Goal: Task Accomplishment & Management: Manage account settings

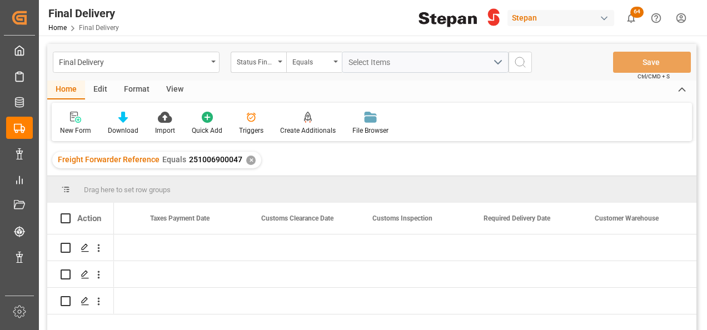
scroll to position [0, 1089]
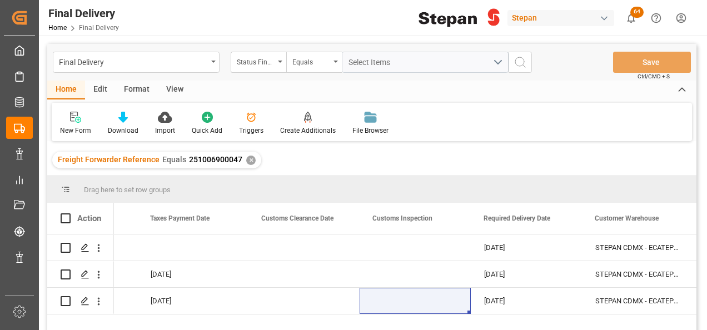
click at [246, 159] on div "✕" at bounding box center [250, 160] width 9 height 9
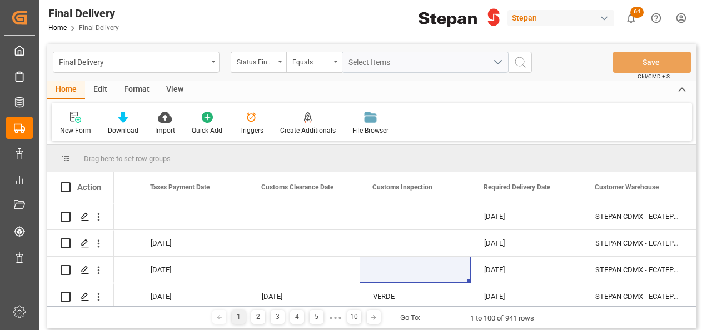
scroll to position [0, 1089]
click at [272, 52] on div "Status Final Delivery" at bounding box center [259, 62] width 56 height 21
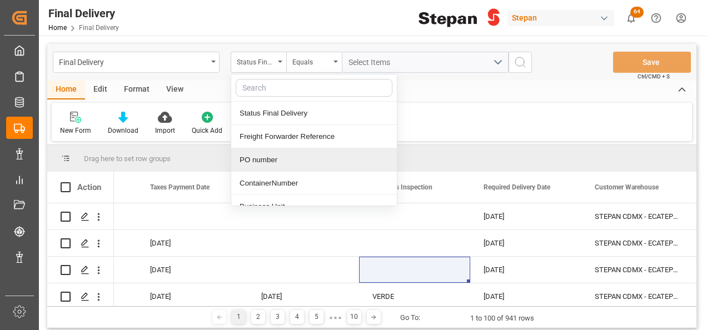
click at [269, 156] on div "PO number" at bounding box center [314, 159] width 166 height 23
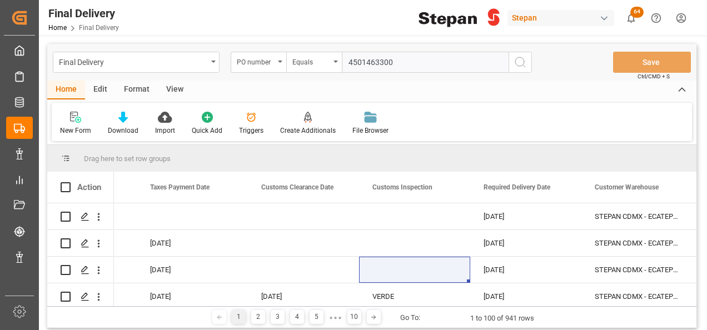
type input "4501463300"
click at [518, 60] on icon "search button" at bounding box center [520, 62] width 13 height 13
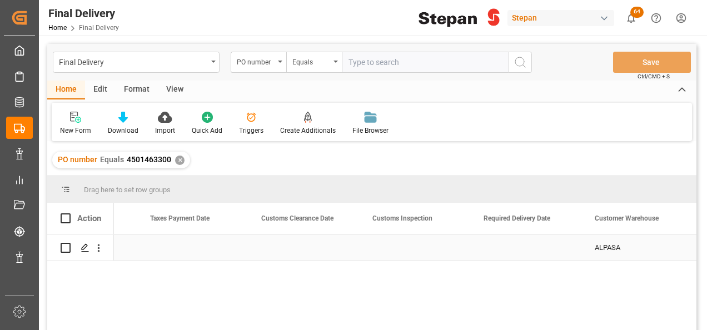
click at [306, 242] on div "Press SPACE to select this row." at bounding box center [303, 248] width 111 height 26
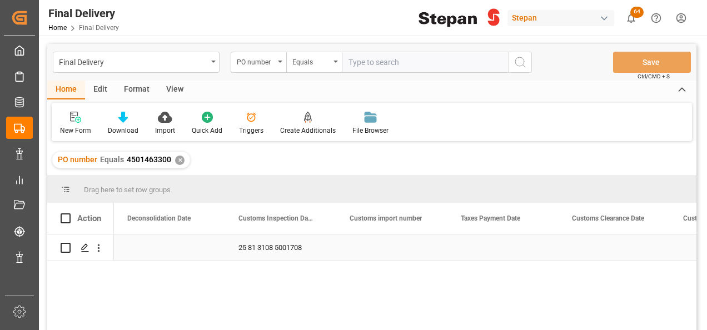
scroll to position [0, 778]
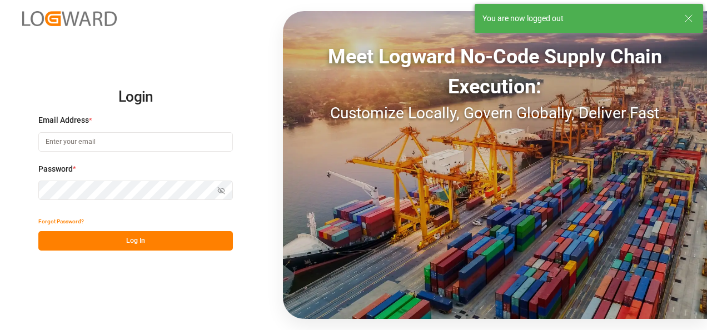
type input "jose.echeverria@leschaco.com"
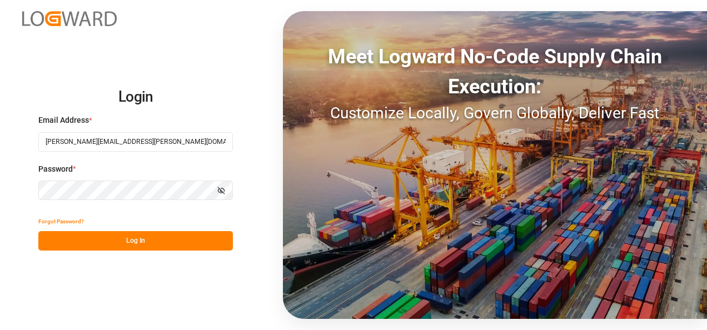
click at [116, 235] on button "Log In" at bounding box center [135, 240] width 195 height 19
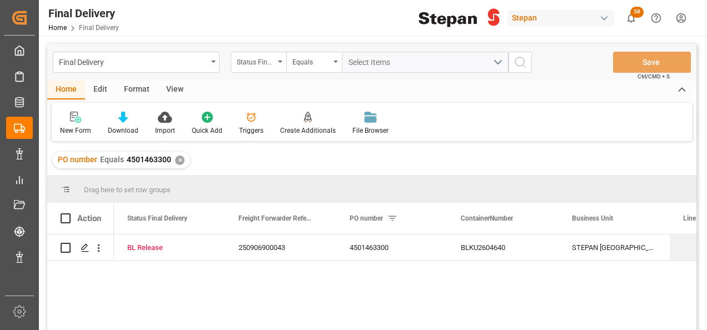
click at [178, 159] on div "✕" at bounding box center [179, 160] width 9 height 9
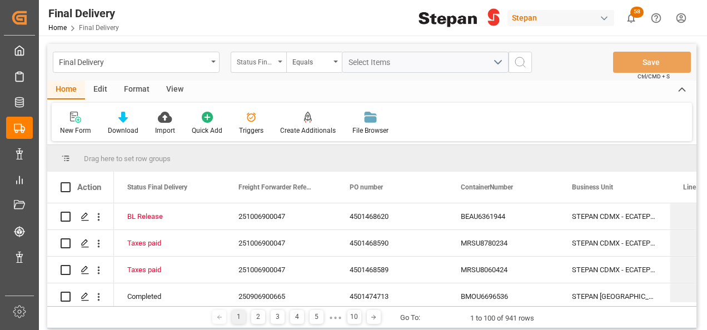
click at [282, 66] on div "Status Final Delivery" at bounding box center [259, 62] width 56 height 21
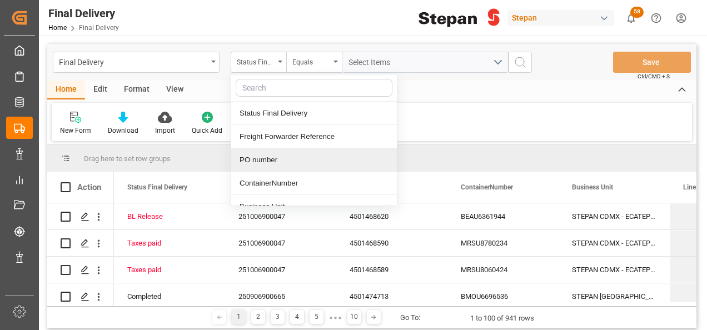
click at [261, 162] on div "PO number" at bounding box center [314, 159] width 166 height 23
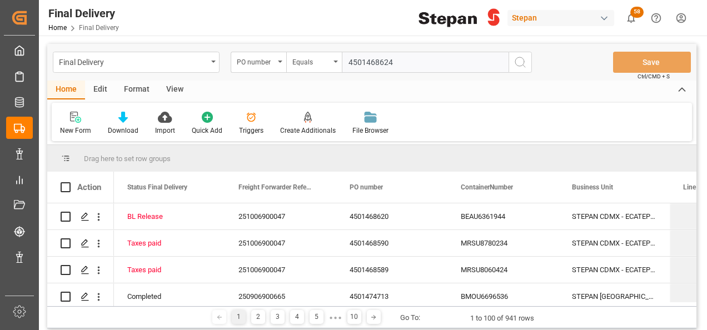
type input "4501468624"
click at [517, 62] on icon "search button" at bounding box center [520, 62] width 13 height 13
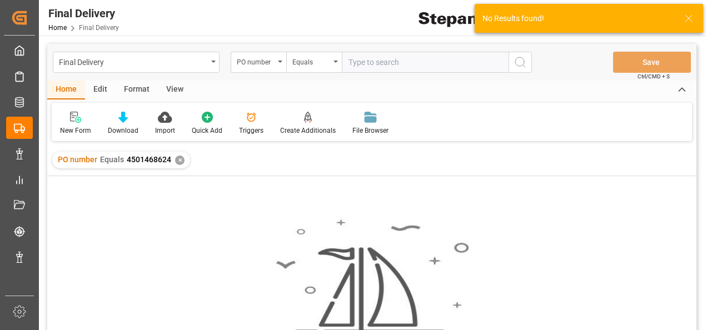
click at [173, 162] on div "PO number Equals 4501468624 ✕" at bounding box center [121, 160] width 138 height 17
click at [177, 162] on div "✕" at bounding box center [179, 160] width 9 height 9
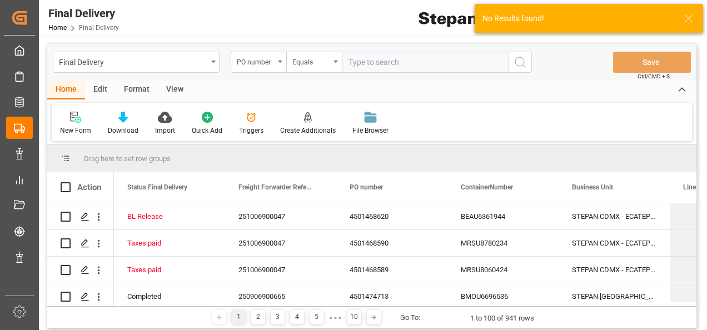
click at [213, 63] on div "Final Delivery" at bounding box center [136, 62] width 167 height 21
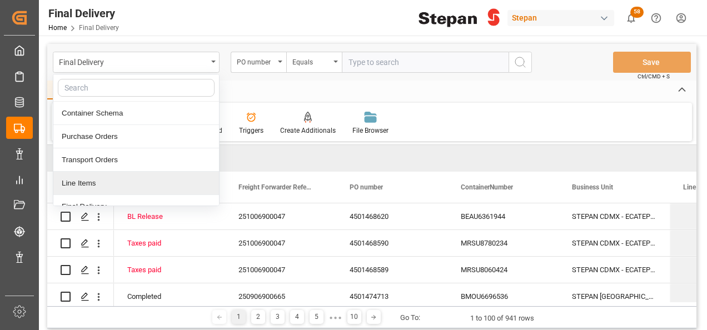
click at [81, 181] on div "Line Items" at bounding box center [136, 183] width 166 height 23
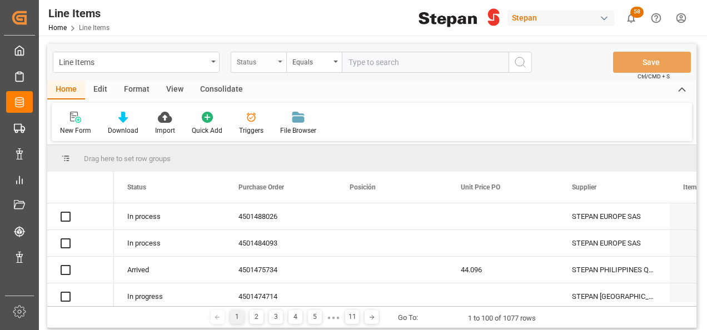
click at [279, 61] on icon "open menu" at bounding box center [280, 62] width 4 height 2
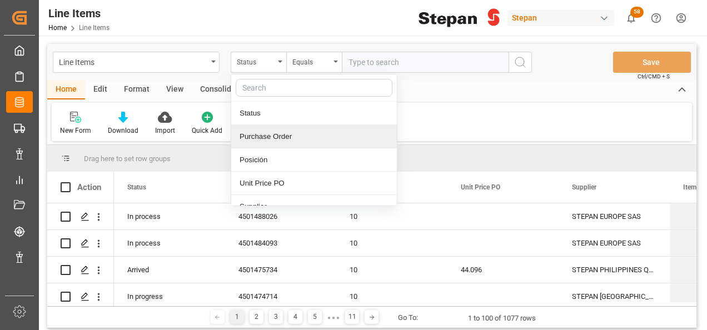
click at [265, 140] on div "Purchase Order" at bounding box center [314, 136] width 166 height 23
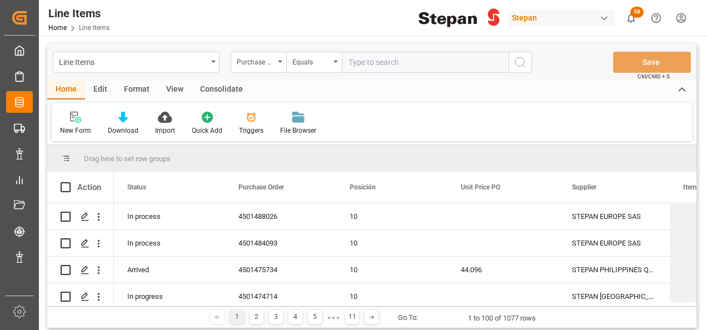
click at [367, 70] on input "text" at bounding box center [425, 62] width 167 height 21
paste input "4501468624"
type input "4501468624"
click at [524, 66] on line "search button" at bounding box center [524, 66] width 2 height 2
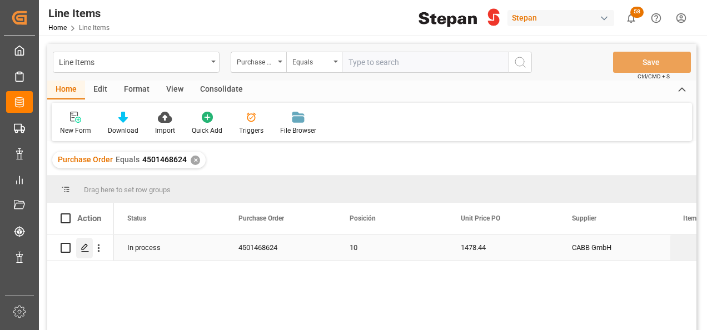
click at [86, 250] on icon "Press SPACE to select this row." at bounding box center [85, 247] width 9 height 9
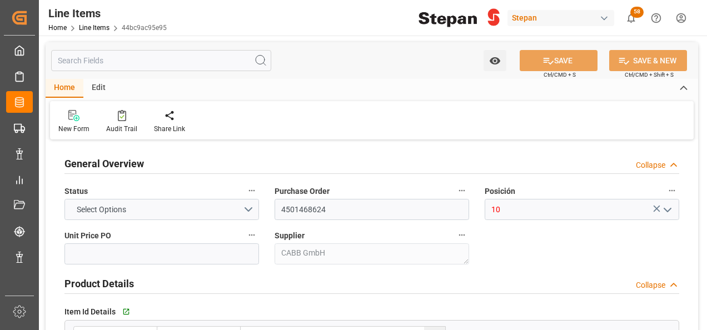
type input "1478.44"
type input "12352107"
type input "20000"
type input "31-07-2025 20:15"
type input "17-06-2025 15:46"
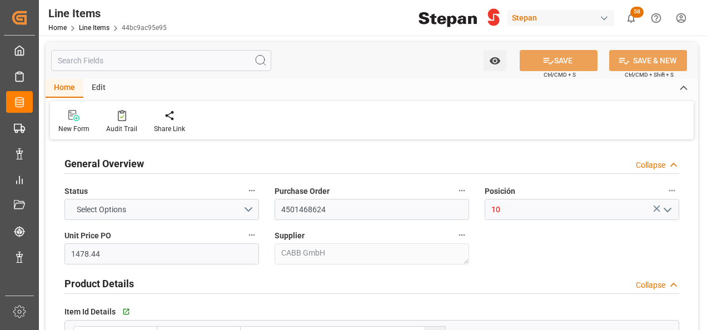
type input "11-06-2025"
type input "19-10-2025"
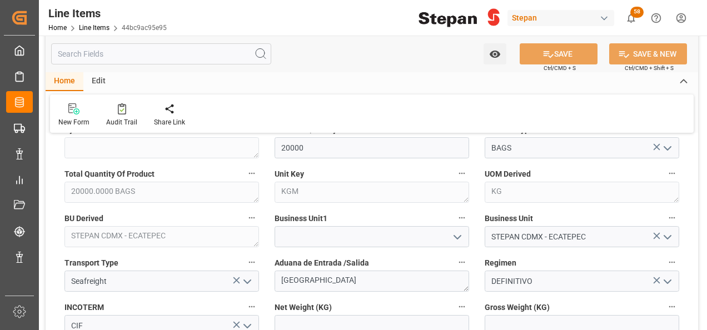
scroll to position [445, 0]
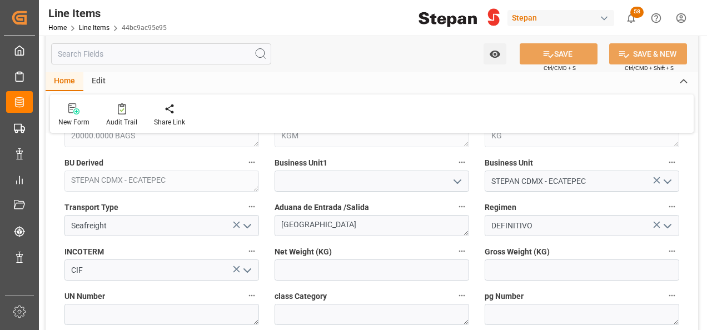
click at [459, 182] on polyline "open menu" at bounding box center [457, 181] width 7 height 3
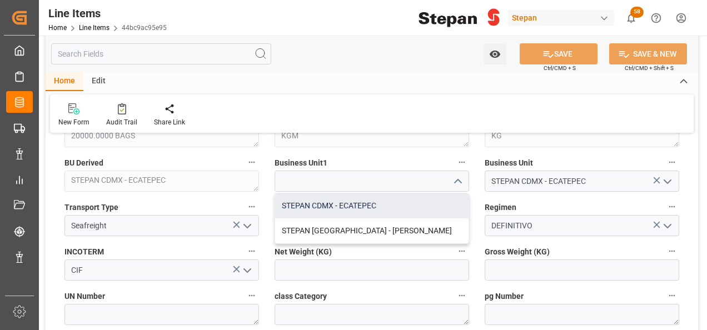
click at [356, 207] on div "STEPAN CDMX - ECATEPEC" at bounding box center [371, 205] width 193 height 25
type input "STEPAN CDMX - ECATEPEC"
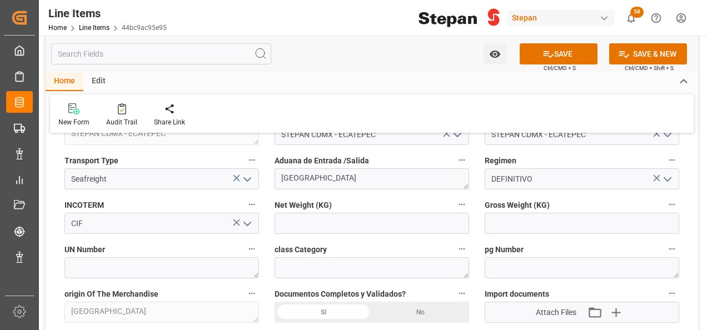
scroll to position [556, 0]
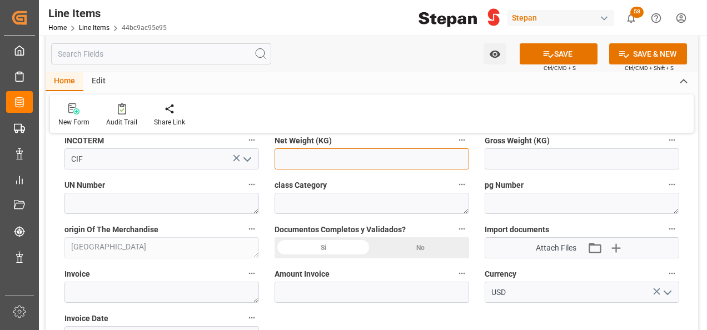
click at [330, 157] on input "text" at bounding box center [372, 158] width 195 height 21
type input "20000"
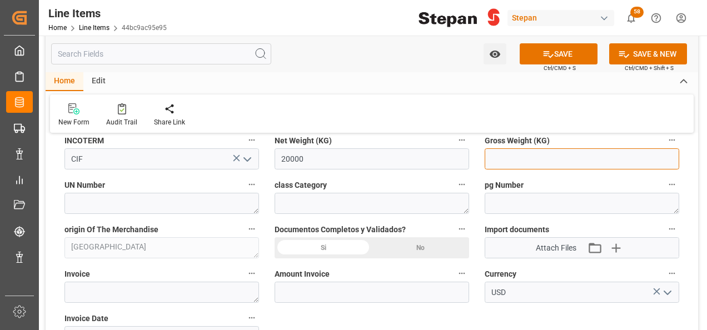
click at [519, 158] on input "text" at bounding box center [582, 158] width 195 height 21
type input "20460"
click at [331, 253] on div "Si" at bounding box center [323, 247] width 97 height 21
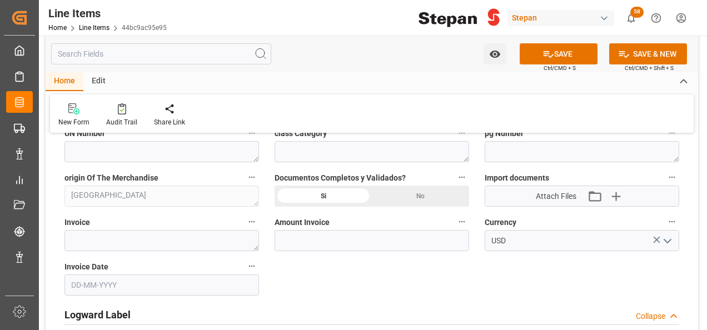
scroll to position [667, 0]
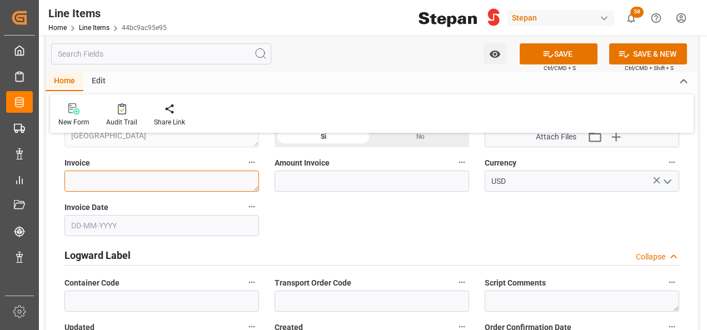
click at [89, 175] on textarea at bounding box center [161, 181] width 195 height 21
paste textarea "90402003"
type textarea "90402003"
click at [136, 227] on input "text" at bounding box center [161, 225] width 195 height 21
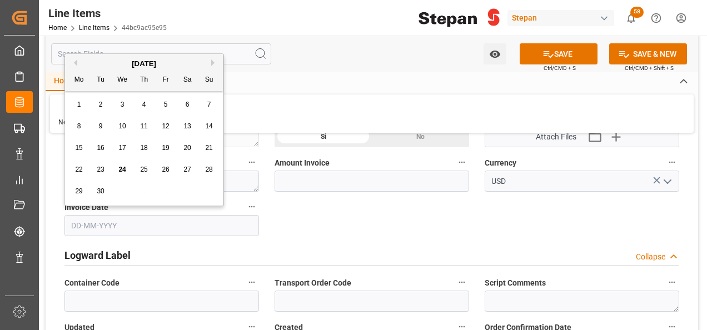
click at [102, 64] on div "September 2025" at bounding box center [144, 63] width 158 height 11
click at [120, 145] on span "17" at bounding box center [121, 148] width 7 height 8
type input "17-09-2025"
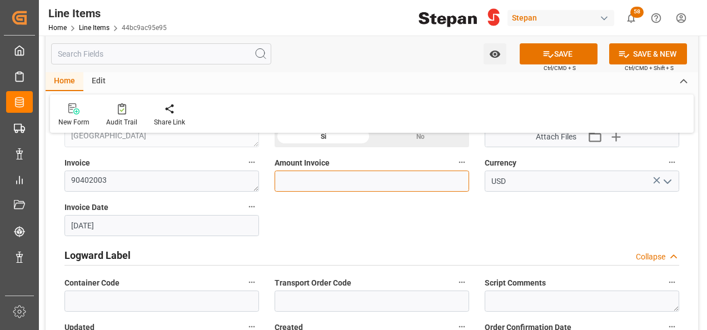
click at [309, 179] on input "text" at bounding box center [372, 181] width 195 height 21
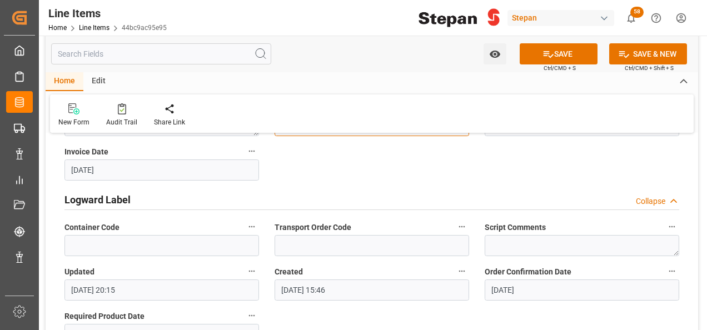
scroll to position [778, 0]
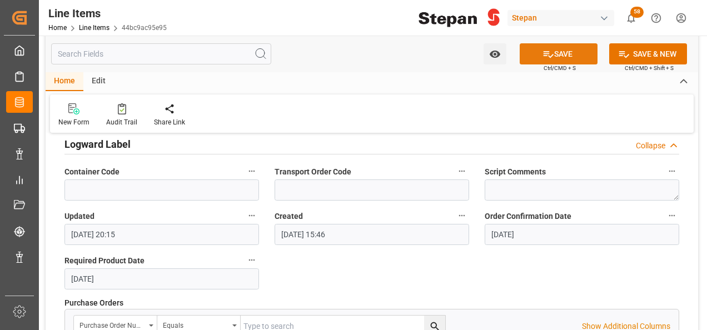
type input "30161.80"
click at [573, 56] on button "SAVE" at bounding box center [559, 53] width 78 height 21
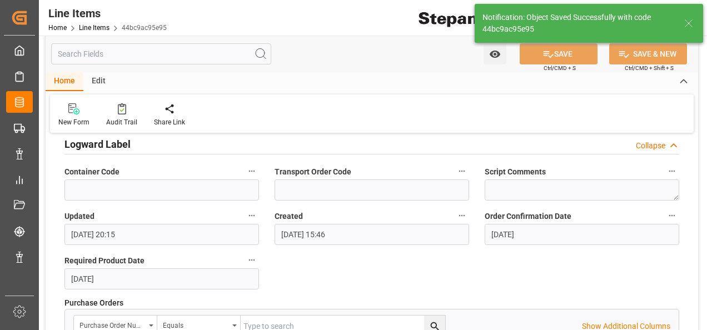
type input "[DATE] 22:47"
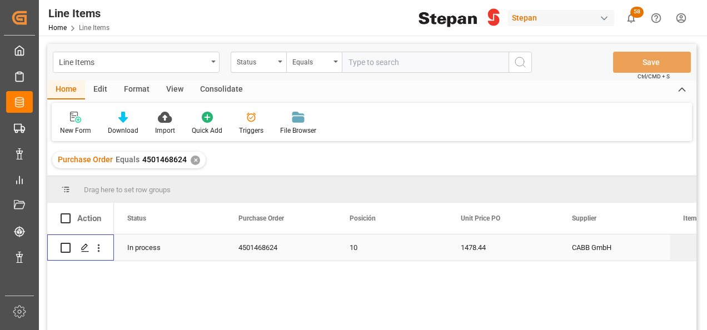
click at [62, 246] on input "Press Space to toggle row selection (unchecked)" at bounding box center [66, 248] width 10 height 10
checkbox input "true"
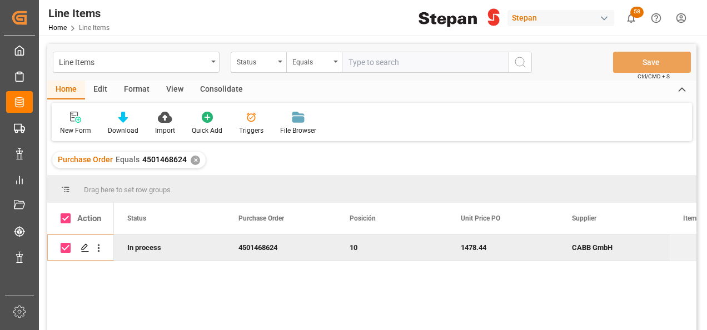
click at [214, 88] on div "Consolidate" at bounding box center [221, 90] width 59 height 19
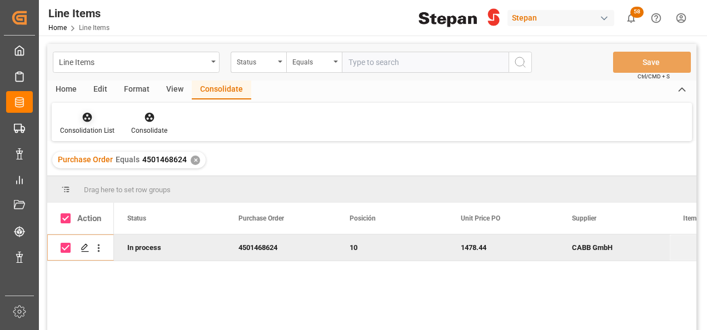
click at [93, 119] on div at bounding box center [87, 117] width 54 height 12
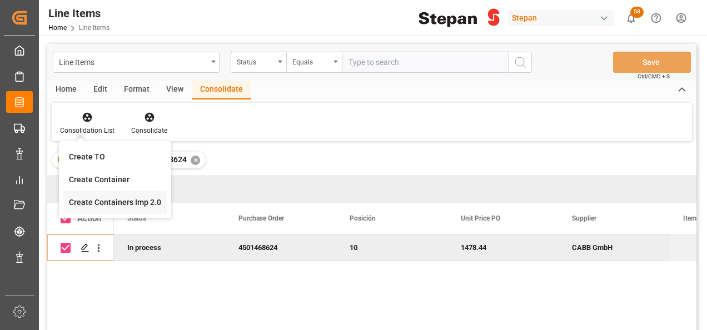
click at [125, 202] on div "Line Items Status Equals Save Ctrl/CMD + S Home Edit Format View Consolidate Co…" at bounding box center [371, 202] width 649 height 316
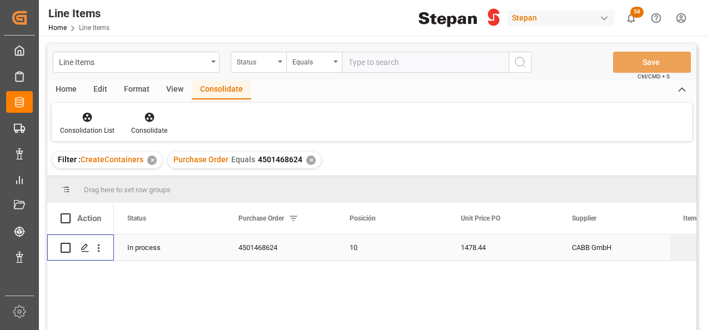
click at [67, 246] on input "Press Space to toggle row selection (unchecked)" at bounding box center [66, 248] width 10 height 10
checkbox input "true"
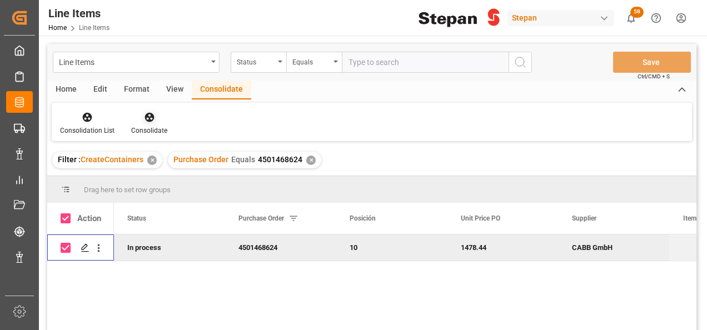
click at [144, 116] on icon at bounding box center [149, 117] width 11 height 11
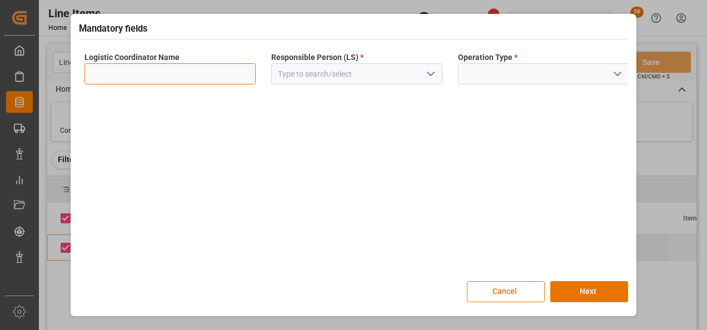
click at [247, 69] on input at bounding box center [169, 73] width 171 height 21
type input "LESCHACO MEXICANA"
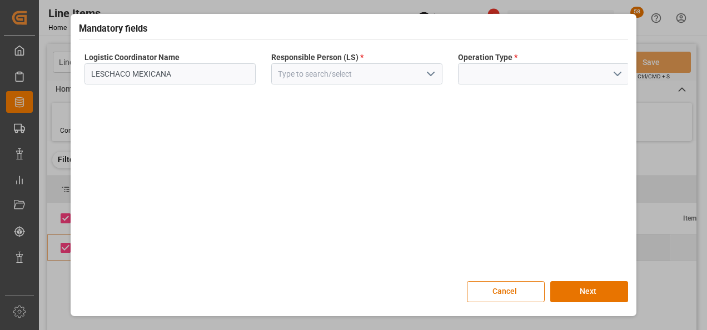
click at [430, 74] on polyline "open menu" at bounding box center [430, 73] width 7 height 3
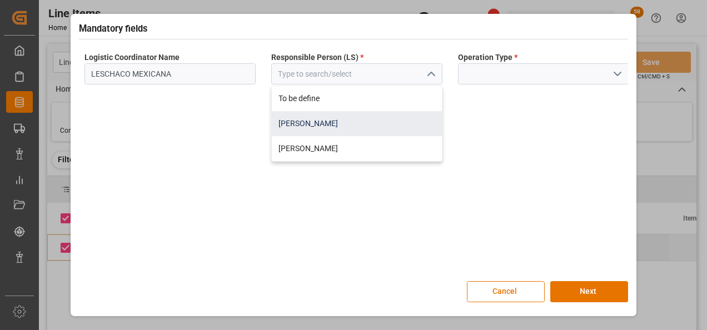
click at [305, 126] on div "[PERSON_NAME]" at bounding box center [357, 123] width 170 height 25
type input "[PERSON_NAME]"
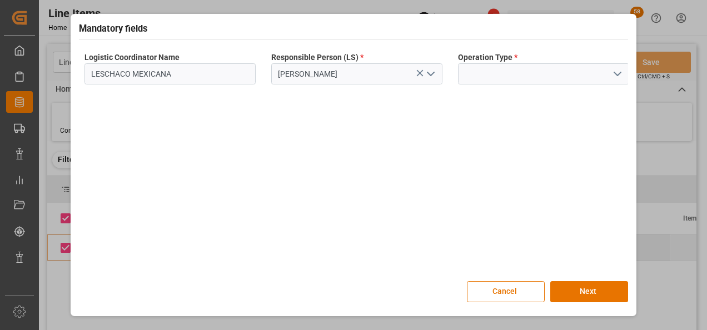
click at [620, 73] on polyline "open menu" at bounding box center [617, 73] width 7 height 3
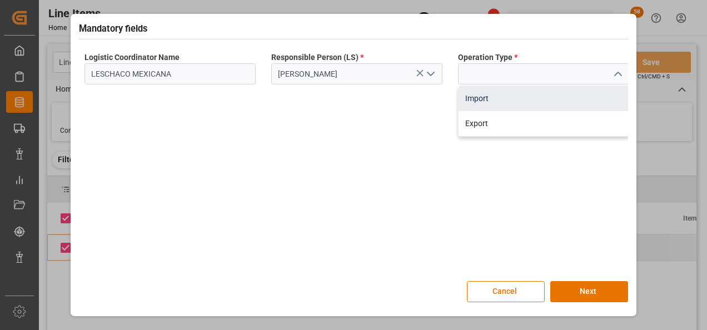
click at [472, 99] on div "Import" at bounding box center [544, 98] width 170 height 25
type input "Import"
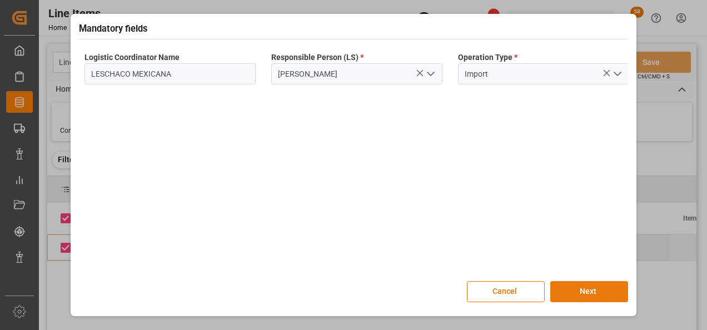
click at [566, 292] on button "Next" at bounding box center [589, 291] width 78 height 21
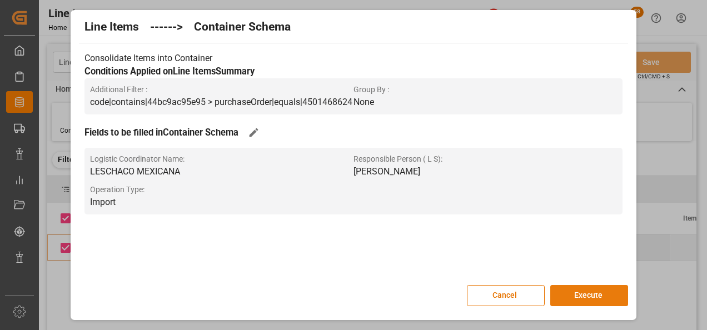
click at [565, 291] on button "Execute" at bounding box center [589, 295] width 78 height 21
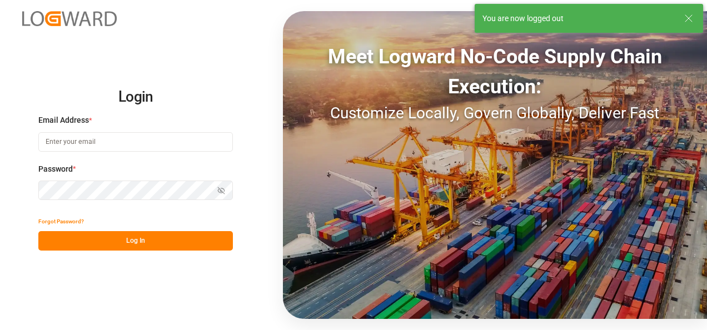
type input "[PERSON_NAME][EMAIL_ADDRESS][PERSON_NAME][DOMAIN_NAME]"
click at [139, 234] on button "Log In" at bounding box center [135, 240] width 195 height 19
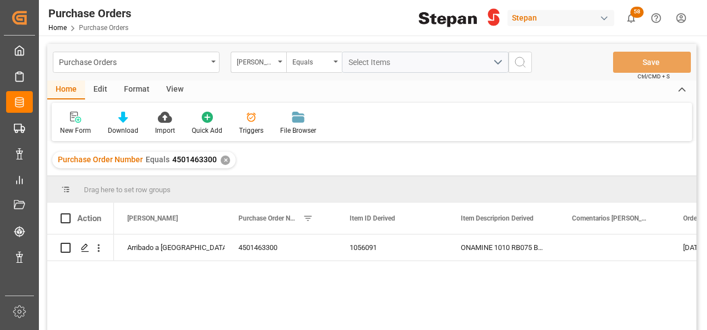
drag, startPoint x: 203, startPoint y: 111, endPoint x: -2, endPoint y: 192, distance: 220.4
click at [222, 160] on div "✕" at bounding box center [225, 160] width 9 height 9
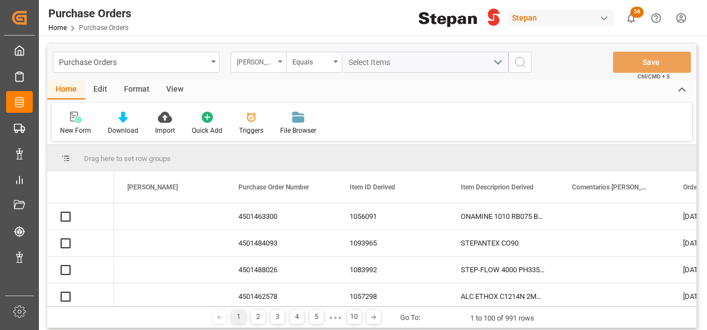
click at [281, 60] on div "Hito Stepan" at bounding box center [259, 62] width 56 height 21
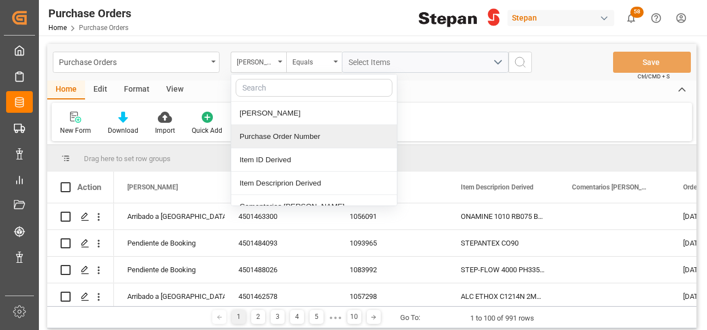
click at [255, 131] on div "Purchase Order Number" at bounding box center [314, 136] width 166 height 23
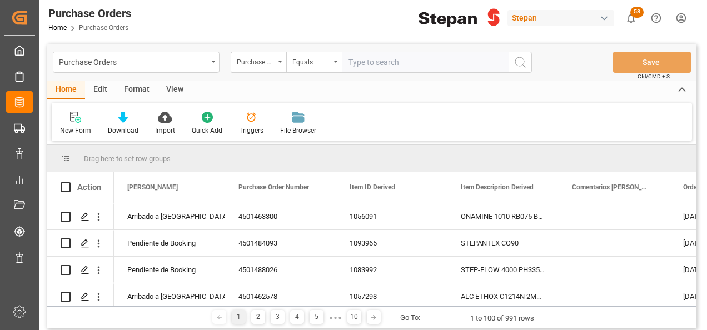
click at [362, 62] on input "text" at bounding box center [425, 62] width 167 height 21
type input "4501468624"
click at [518, 63] on icon "search button" at bounding box center [520, 62] width 13 height 13
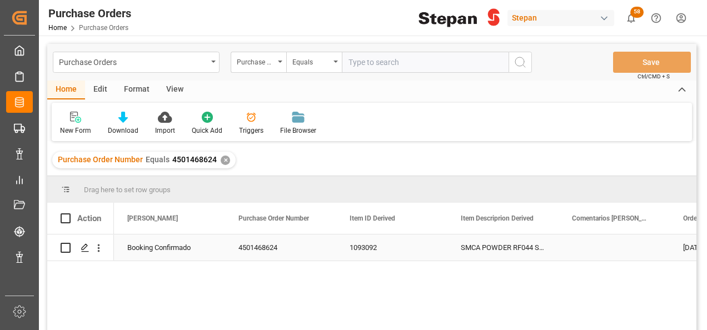
click at [152, 249] on div "Booking Confirmado" at bounding box center [169, 248] width 84 height 26
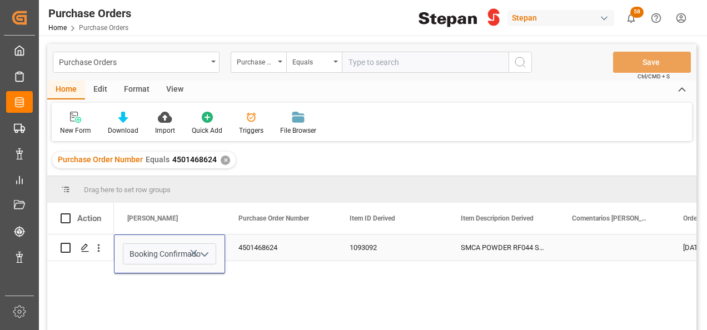
click at [208, 255] on icon "open menu" at bounding box center [204, 254] width 13 height 13
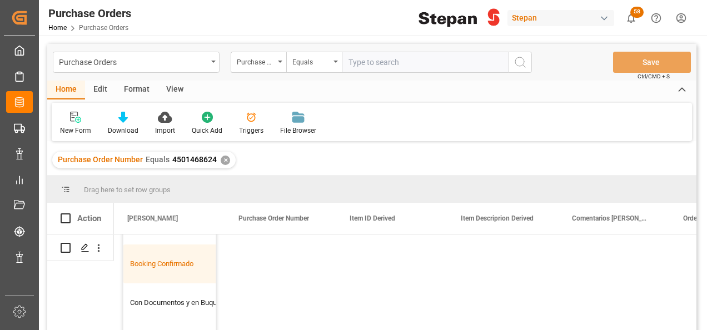
scroll to position [67, 0]
click at [156, 299] on div "Con Documentos y en Buque" at bounding box center [180, 302] width 115 height 39
type input "Con Documentos y en Buque"
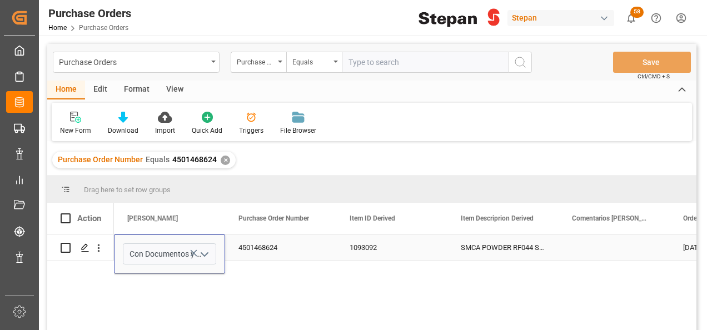
click at [256, 252] on div "4501468624" at bounding box center [280, 248] width 111 height 26
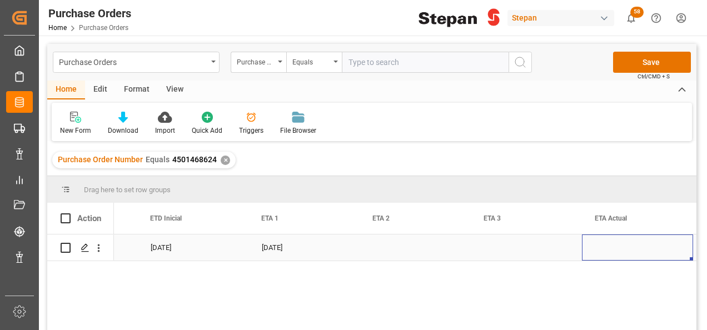
click at [614, 247] on div "Press SPACE to select this row." at bounding box center [637, 248] width 111 height 26
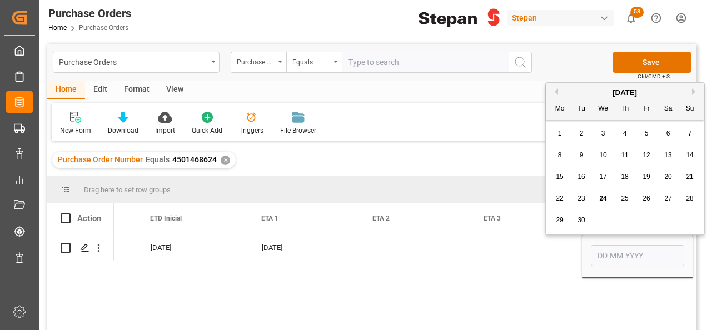
click at [693, 90] on button "Next Month" at bounding box center [695, 91] width 7 height 7
click at [585, 175] on div "14" at bounding box center [582, 177] width 14 height 13
type input "14-10-2025"
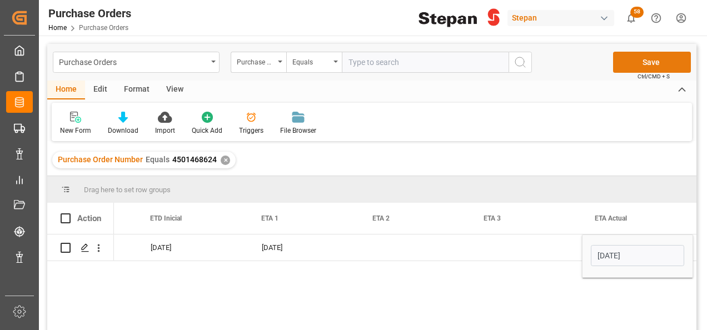
click at [654, 57] on button "Save" at bounding box center [652, 62] width 78 height 21
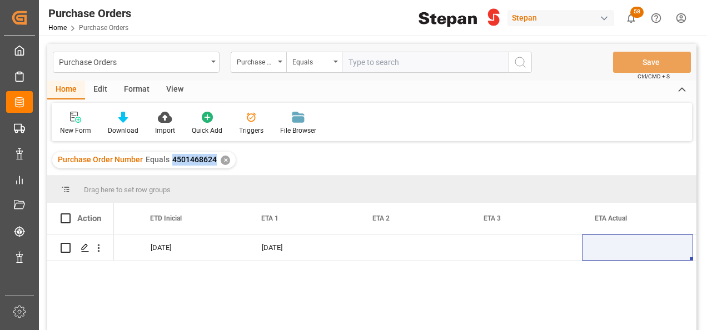
drag, startPoint x: 168, startPoint y: 158, endPoint x: 213, endPoint y: 170, distance: 47.2
click at [213, 170] on div "Purchase Order Number Equals 4501468624 ✕" at bounding box center [371, 160] width 649 height 31
copy span "4501468624"
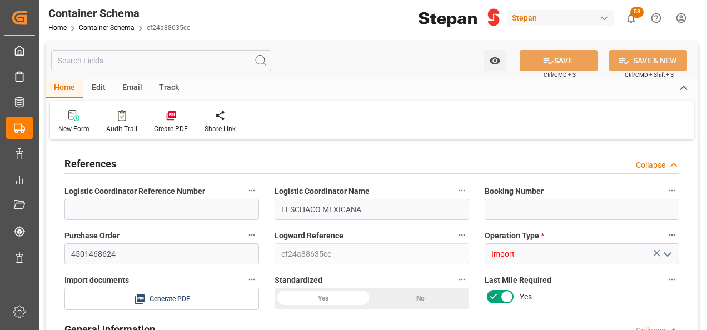
type input "0"
type input "1"
type input "20000"
type input "20460"
type input "[DATE] 22:47"
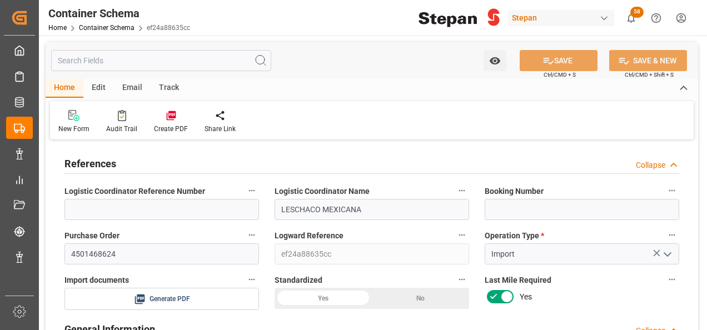
type input "[DATE] 22:47"
type input "[DATE]"
click at [506, 218] on input at bounding box center [582, 209] width 195 height 21
paste input "250908460191"
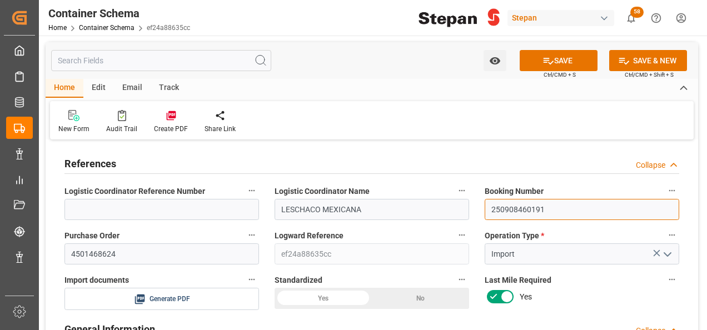
click at [506, 211] on input "250908460191" at bounding box center [582, 209] width 195 height 21
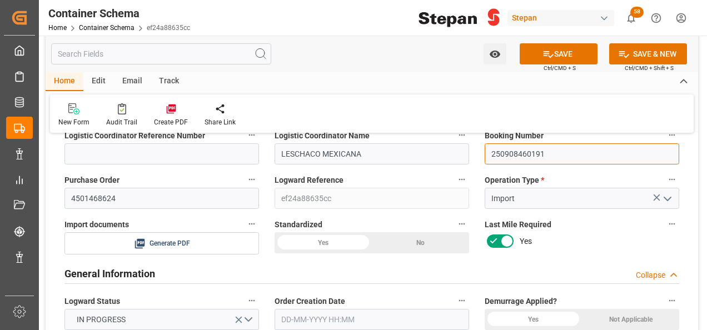
type input "250908460191"
click at [330, 243] on div "Yes" at bounding box center [323, 242] width 97 height 21
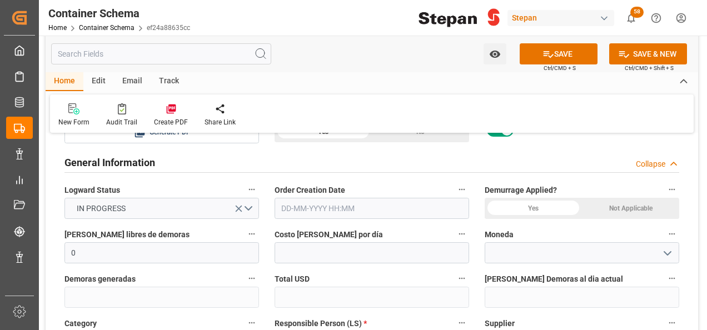
click at [318, 215] on input "text" at bounding box center [372, 208] width 195 height 21
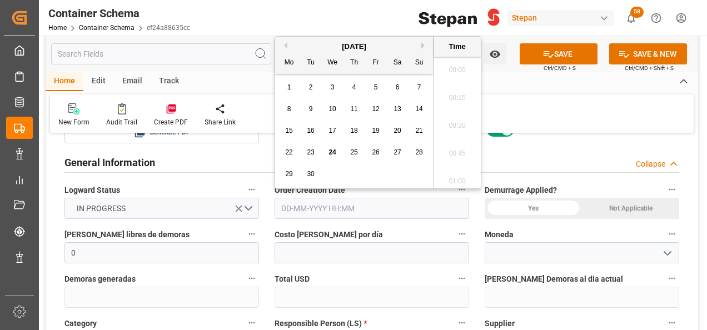
scroll to position [1810, 0]
click at [304, 44] on div "September 2025" at bounding box center [354, 46] width 158 height 11
click at [332, 152] on span "24" at bounding box center [332, 152] width 7 height 8
type input "[DATE] 00:00"
click at [335, 153] on span "24" at bounding box center [332, 152] width 7 height 8
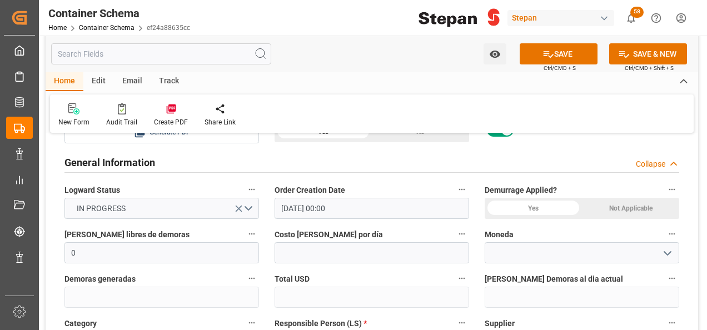
click at [627, 209] on div "Not Applicable" at bounding box center [630, 208] width 97 height 21
click at [668, 255] on polyline "open menu" at bounding box center [667, 253] width 7 height 3
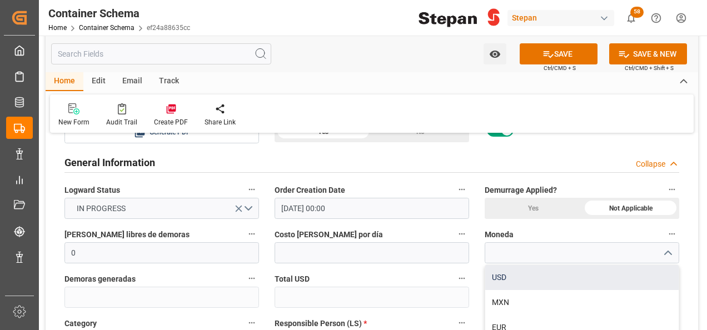
click at [509, 275] on div "USD" at bounding box center [581, 277] width 193 height 25
type input "USD"
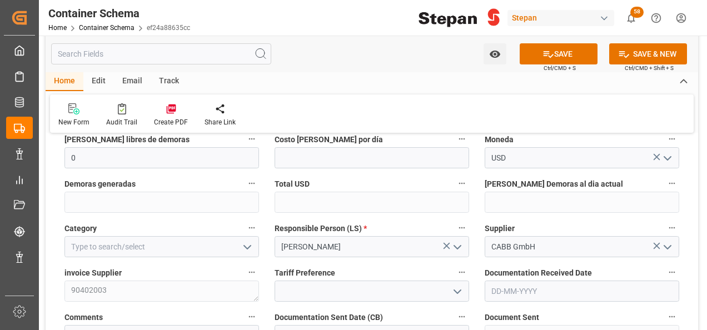
scroll to position [278, 0]
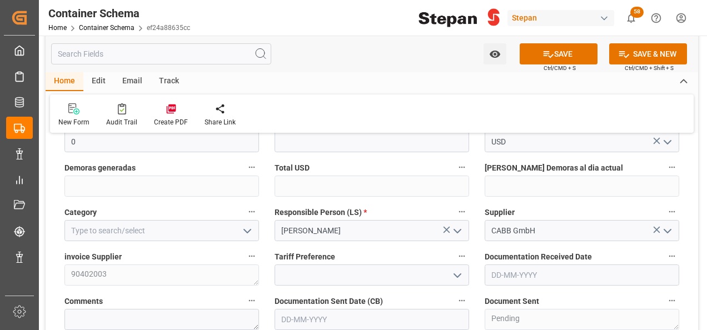
click at [246, 226] on icon "open menu" at bounding box center [247, 231] width 13 height 13
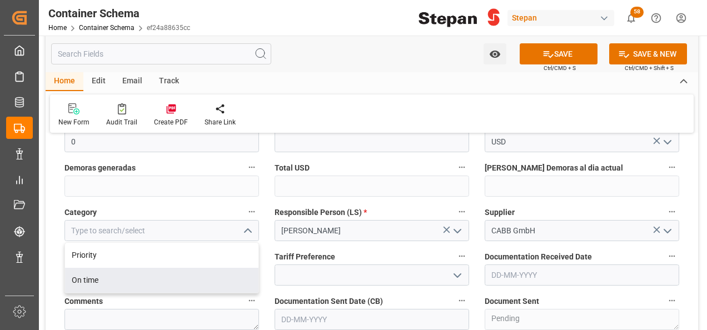
click at [88, 279] on div "On time" at bounding box center [161, 280] width 193 height 25
type input "On time"
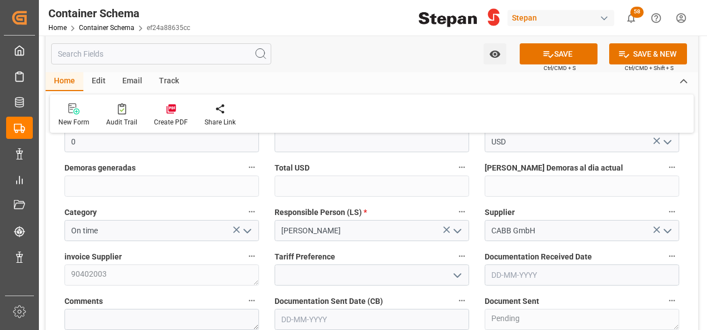
click at [458, 273] on icon "open menu" at bounding box center [457, 275] width 13 height 13
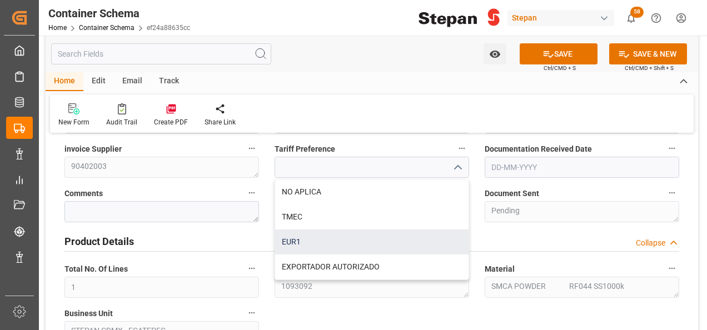
scroll to position [389, 0]
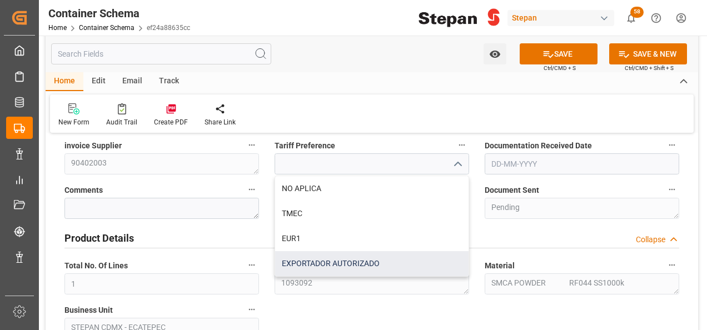
click at [329, 262] on div "EXPORTADOR AUTORIZADO" at bounding box center [371, 263] width 193 height 25
type input "EXPORTADOR AUTORIZADO"
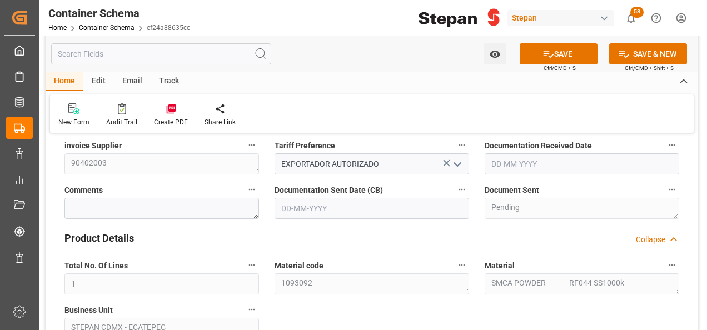
click at [533, 169] on input "text" at bounding box center [582, 163] width 195 height 21
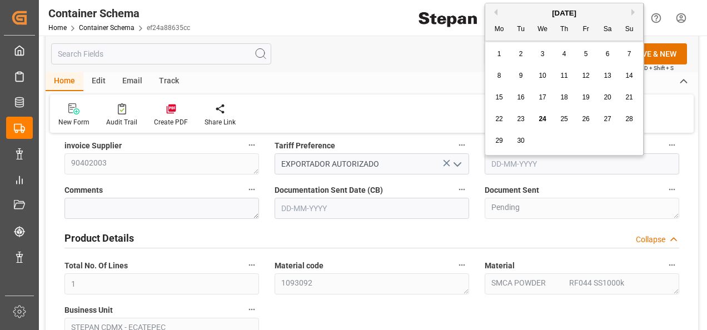
click at [545, 120] on span "24" at bounding box center [542, 119] width 7 height 8
type input "[DATE]"
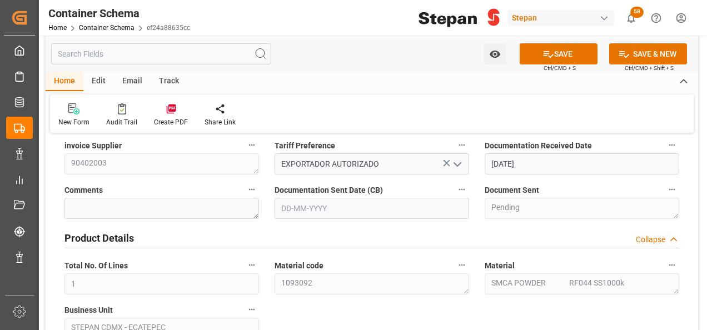
click at [334, 206] on input "text" at bounding box center [372, 208] width 195 height 21
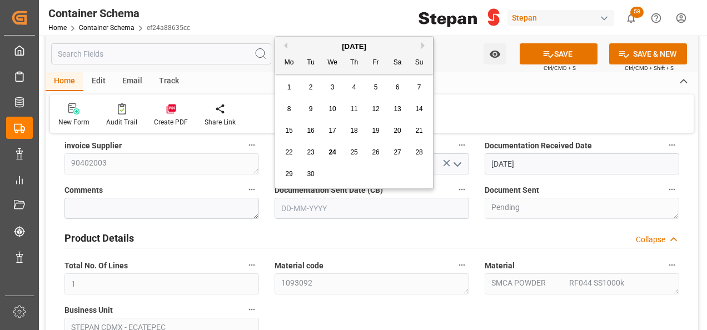
click at [306, 36] on div "Previous Month Next Month September 2025 Mo Tu We Th Fr Sa Su 1 2 3 4 5 6 7 8 9…" at bounding box center [355, 112] width 160 height 153
click at [332, 150] on span "24" at bounding box center [332, 152] width 7 height 8
type input "[DATE]"
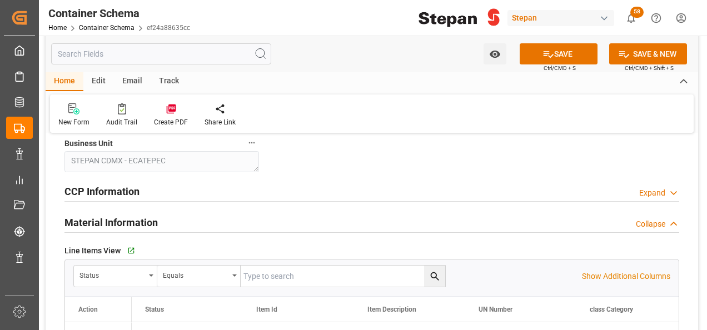
scroll to position [667, 0]
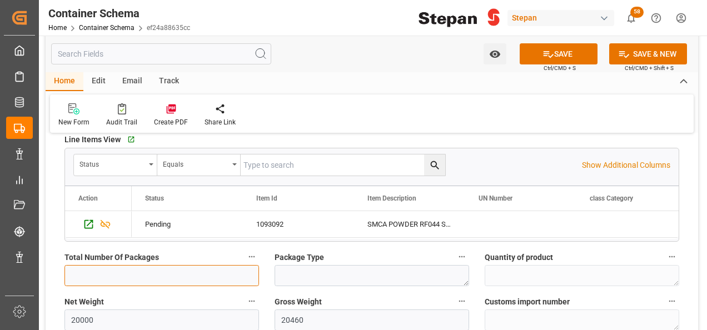
click at [145, 278] on input "text" at bounding box center [161, 275] width 195 height 21
type input "960"
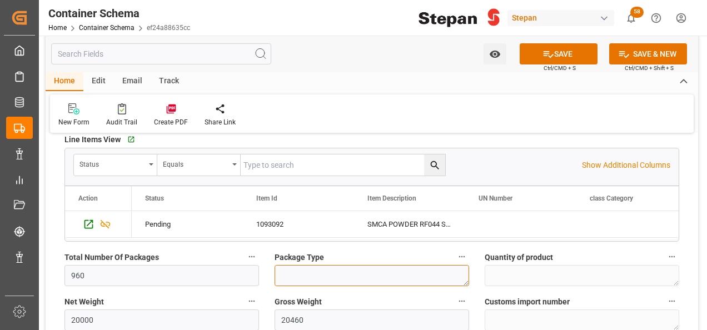
click at [331, 274] on textarea at bounding box center [372, 275] width 195 height 21
type textarea "b"
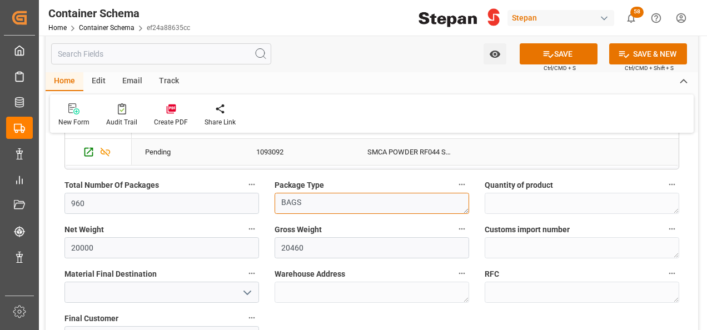
scroll to position [834, 0]
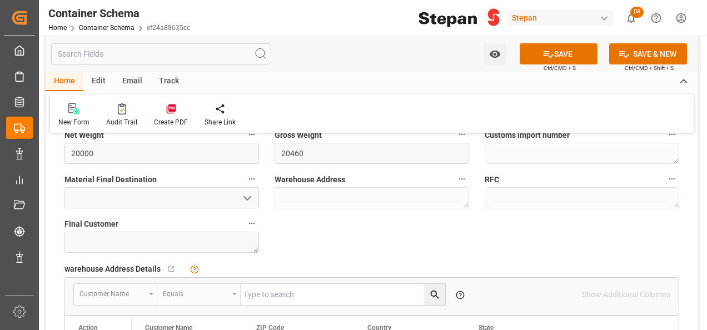
type textarea "BAGS"
click at [245, 193] on icon "open menu" at bounding box center [247, 198] width 13 height 13
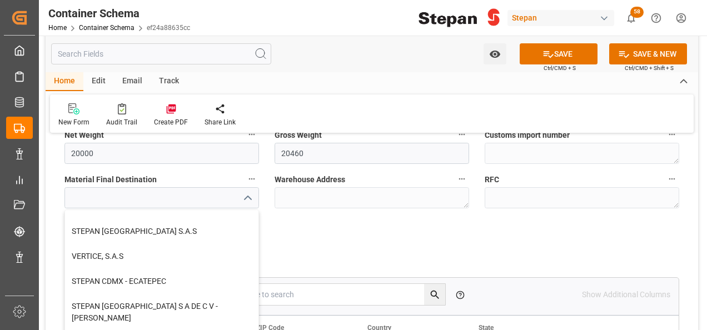
scroll to position [306, 0]
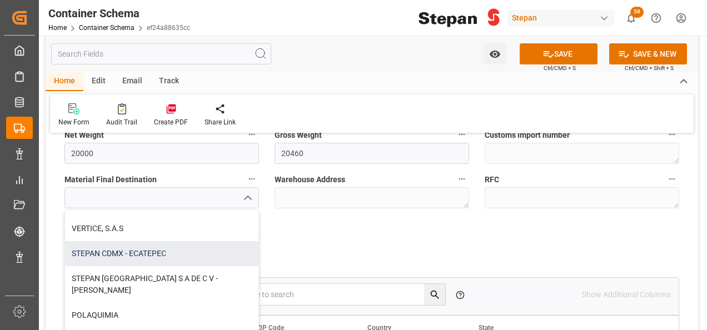
click at [116, 255] on div "STEPAN CDMX - ECATEPEC" at bounding box center [161, 253] width 193 height 25
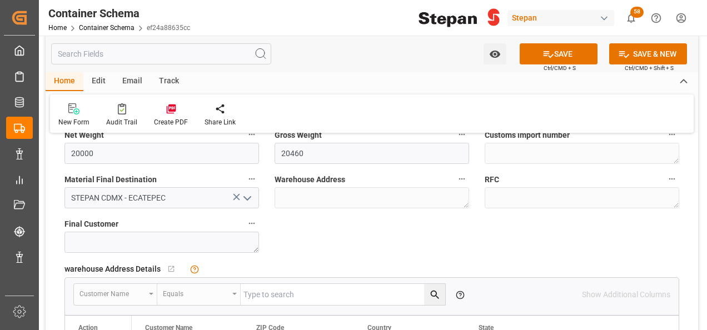
type input "STEPAN CDMX - ECATEPEC"
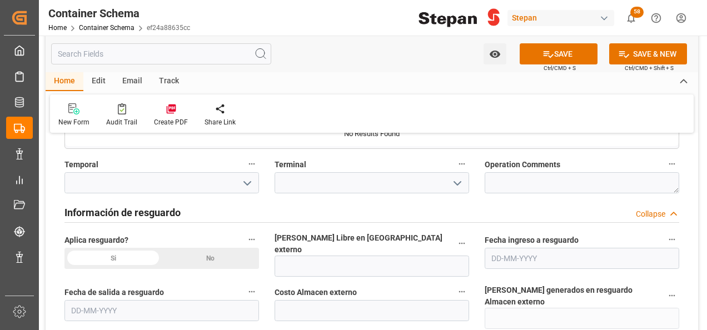
scroll to position [1112, 0]
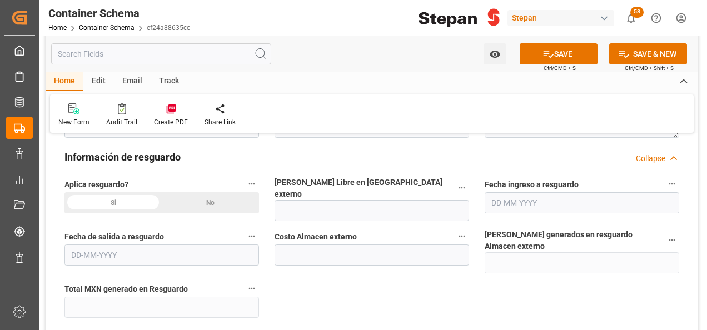
click at [215, 202] on div "No" at bounding box center [210, 202] width 97 height 21
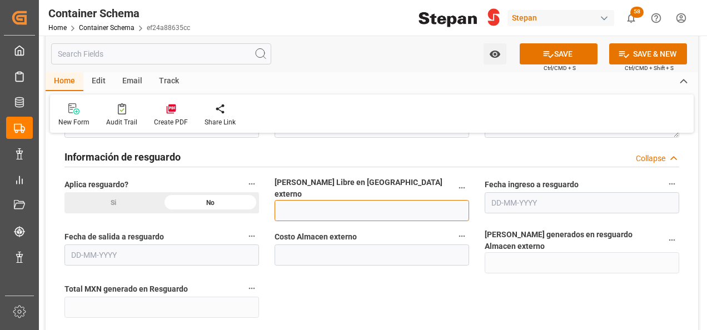
click at [308, 202] on input "text" at bounding box center [372, 210] width 195 height 21
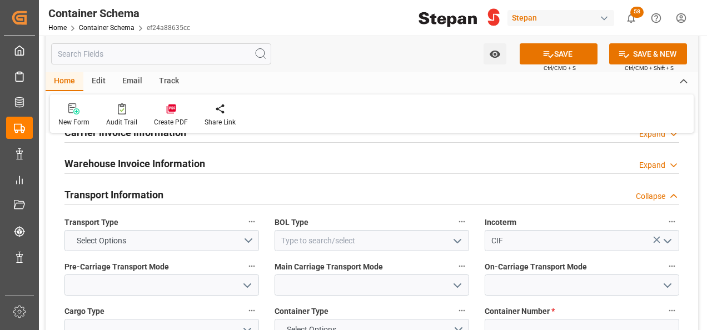
scroll to position [1334, 0]
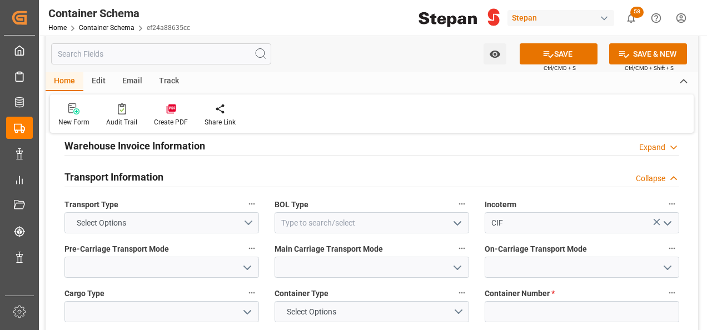
type input "12"
click at [253, 212] on button "Select Options" at bounding box center [161, 222] width 195 height 21
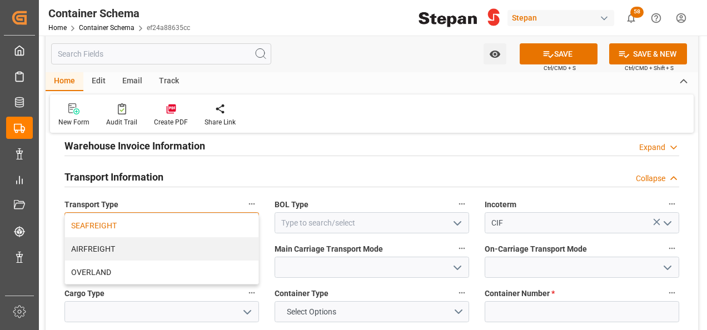
click at [97, 214] on div "SEAFREIGHT" at bounding box center [161, 225] width 193 height 23
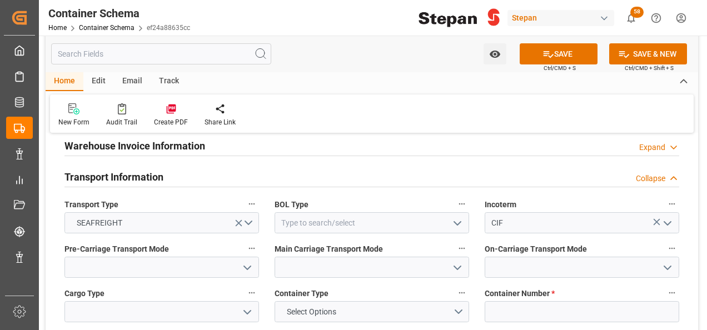
click at [454, 222] on polyline "open menu" at bounding box center [457, 223] width 7 height 3
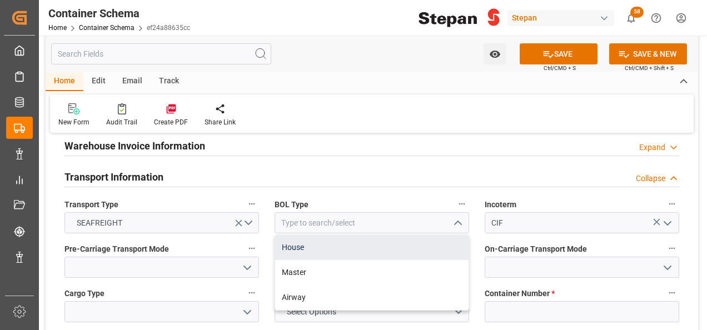
click at [297, 235] on div "House" at bounding box center [371, 247] width 193 height 25
type input "House"
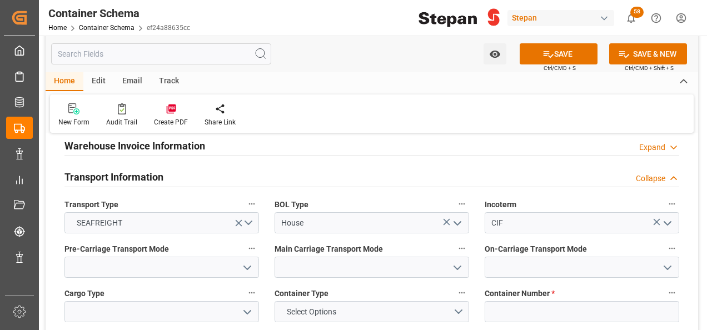
click at [250, 261] on icon "open menu" at bounding box center [247, 267] width 13 height 13
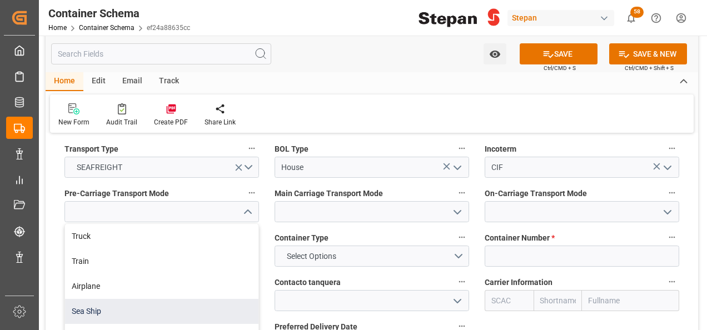
click at [76, 299] on div "Sea Ship" at bounding box center [161, 311] width 193 height 25
type input "Sea Ship"
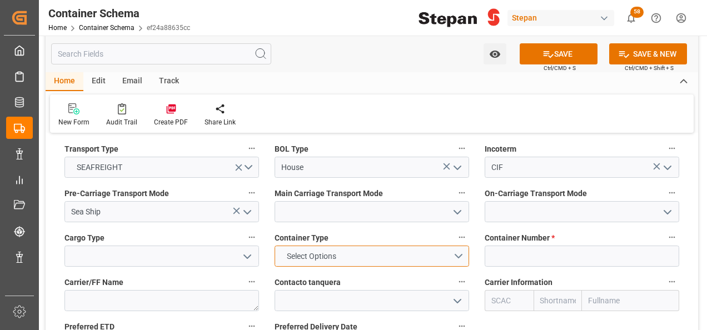
click at [457, 246] on button "Select Options" at bounding box center [372, 256] width 195 height 21
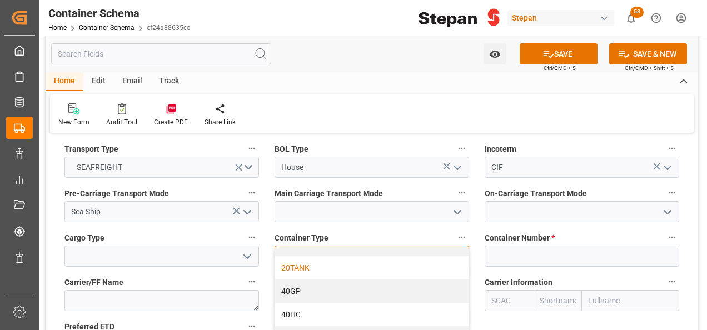
scroll to position [55, 0]
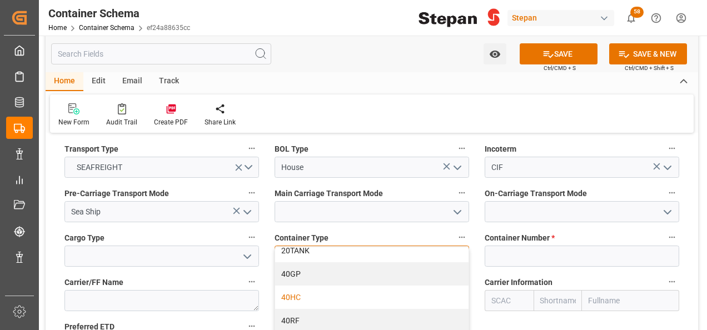
click at [289, 286] on div "40HC" at bounding box center [371, 297] width 193 height 23
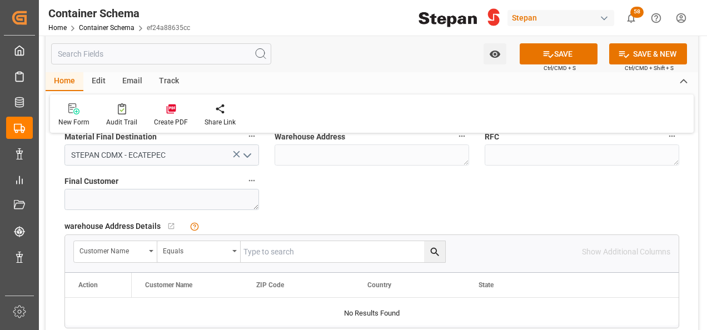
scroll to position [778, 0]
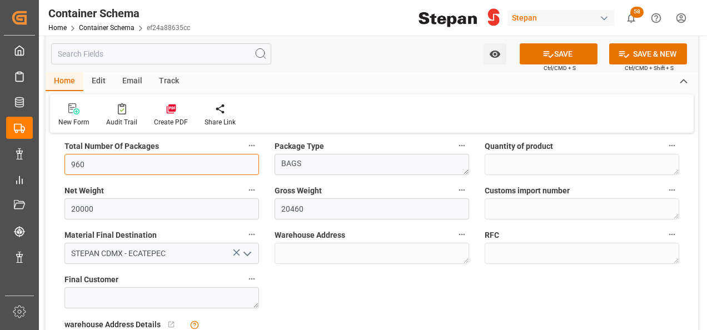
drag, startPoint x: 97, startPoint y: 159, endPoint x: 63, endPoint y: 164, distance: 34.3
click at [63, 164] on div "Total Number Of Packages 960" at bounding box center [162, 157] width 210 height 44
type input "20"
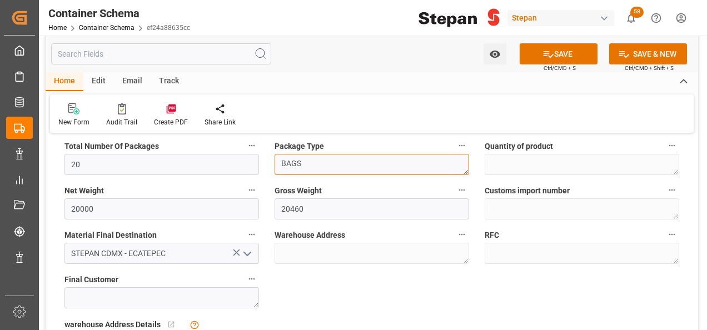
drag, startPoint x: 311, startPoint y: 161, endPoint x: 269, endPoint y: 162, distance: 42.3
click at [269, 162] on div "Package Type BAGS" at bounding box center [372, 157] width 210 height 44
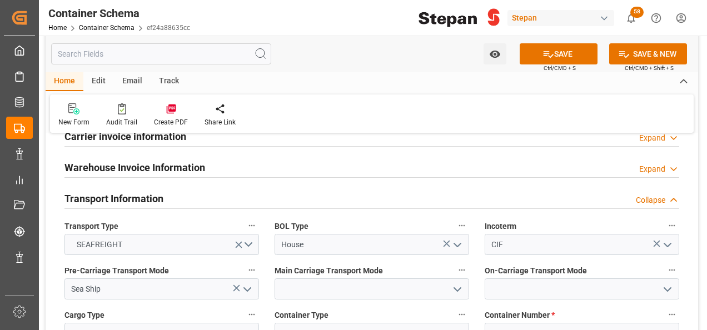
scroll to position [1390, 0]
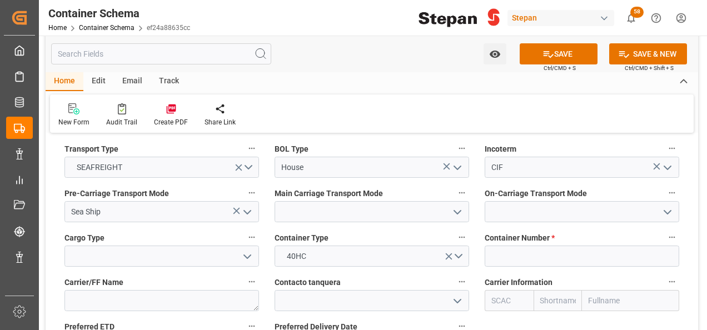
type textarea "IBC"
click at [456, 206] on icon "open menu" at bounding box center [457, 212] width 13 height 13
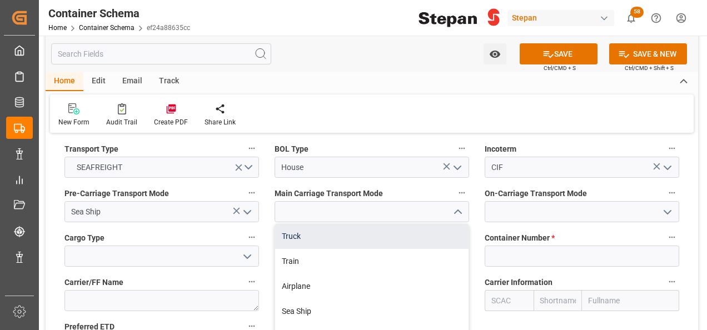
click at [301, 224] on div "Truck" at bounding box center [371, 236] width 193 height 25
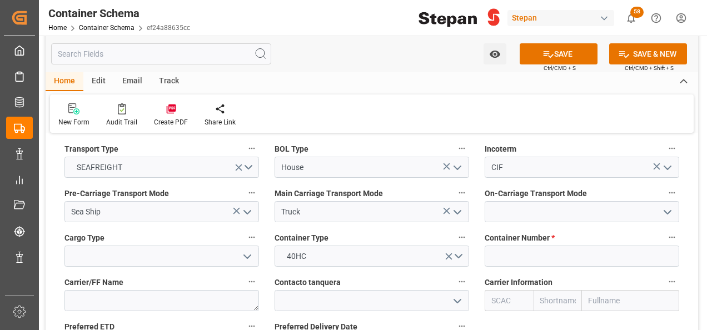
click at [459, 206] on icon "open menu" at bounding box center [457, 212] width 13 height 13
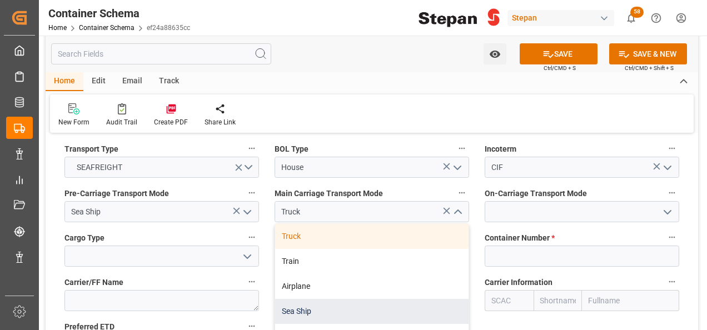
click at [302, 299] on div "Sea Ship" at bounding box center [371, 311] width 193 height 25
type input "Sea Ship"
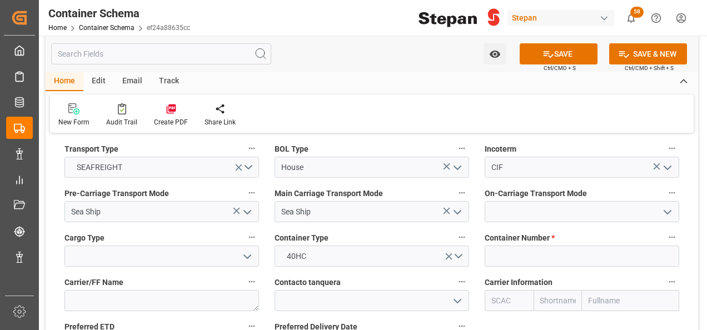
click at [247, 211] on polyline "open menu" at bounding box center [247, 212] width 7 height 3
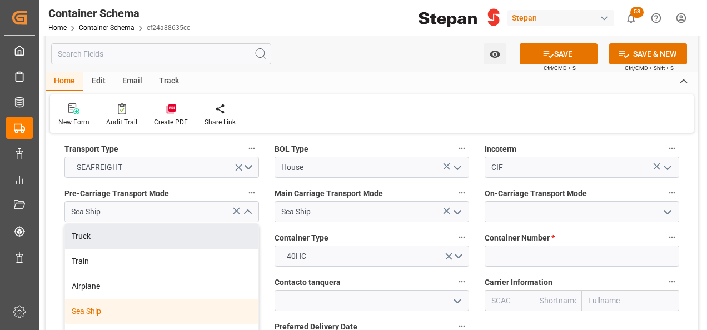
click at [89, 224] on div "Truck" at bounding box center [161, 236] width 193 height 25
type input "Truck"
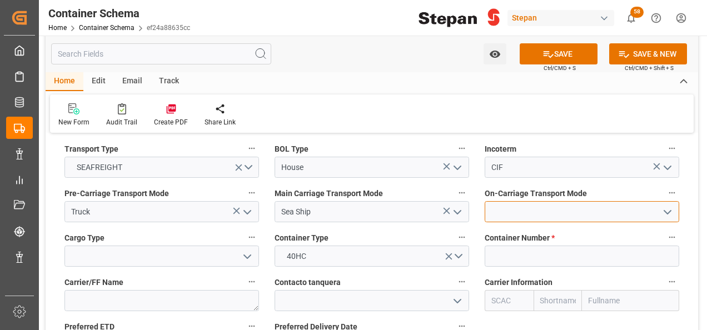
click at [657, 201] on input at bounding box center [582, 211] width 195 height 21
click at [670, 206] on icon "open menu" at bounding box center [667, 212] width 13 height 13
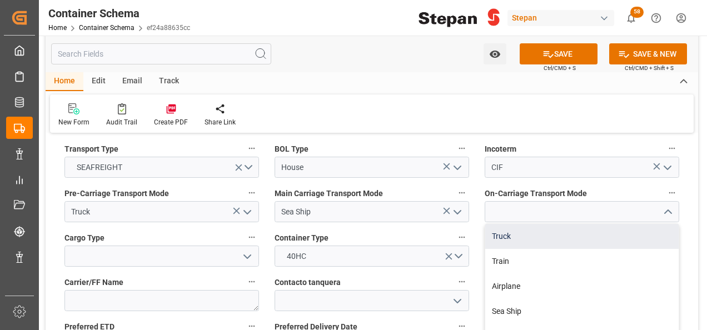
click at [500, 224] on div "Truck" at bounding box center [581, 236] width 193 height 25
type input "Truck"
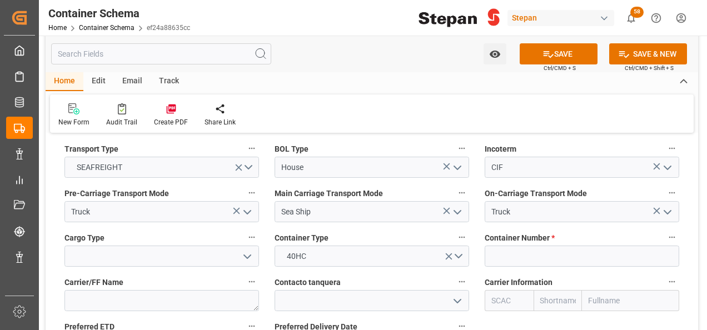
drag, startPoint x: 246, startPoint y: 235, endPoint x: 195, endPoint y: 235, distance: 51.7
click at [246, 250] on icon "open menu" at bounding box center [247, 256] width 13 height 13
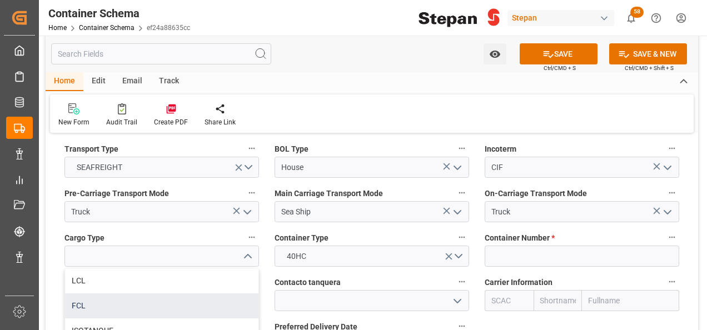
click at [85, 293] on div "FCL" at bounding box center [161, 305] width 193 height 25
type input "FCL"
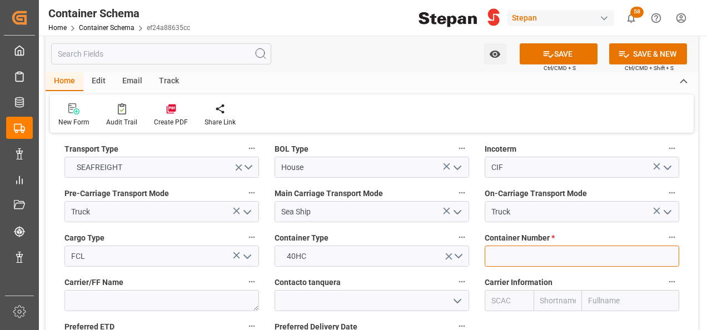
click at [567, 246] on input at bounding box center [582, 256] width 195 height 21
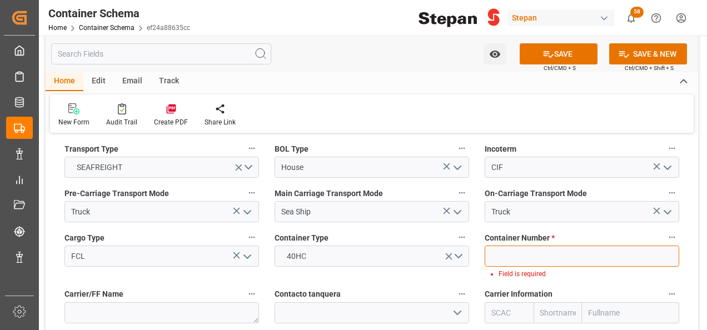
paste input "MRKU0995059"
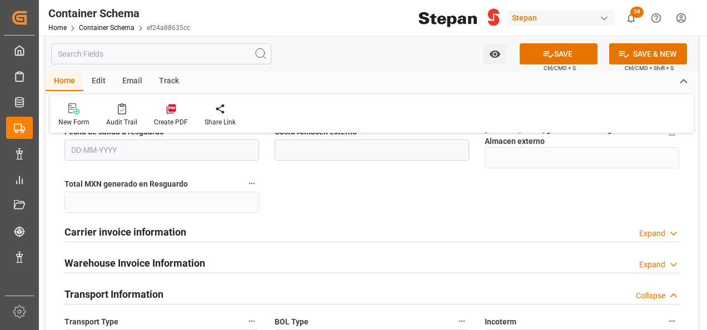
scroll to position [1334, 0]
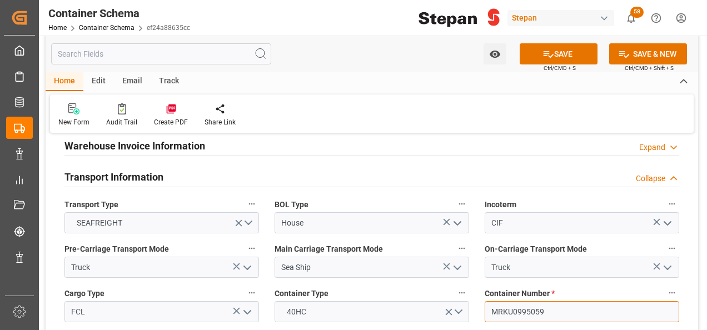
type input "MRKU0995059"
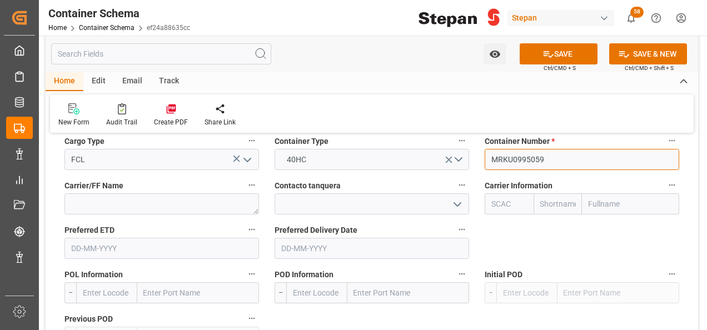
scroll to position [1501, 0]
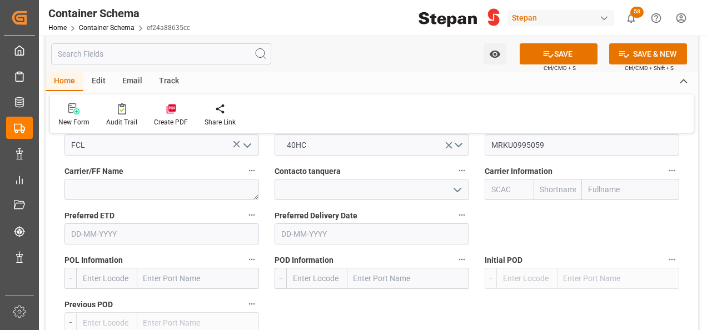
click at [161, 268] on input "text" at bounding box center [198, 278] width 122 height 21
paste input "[GEOGRAPHIC_DATA]"
type input "[GEOGRAPHIC_DATA]"
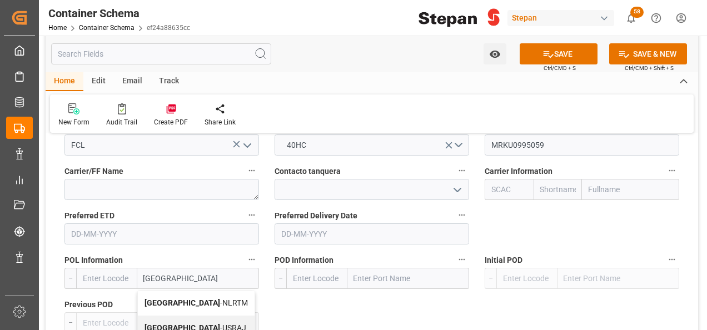
click at [174, 298] on b "[GEOGRAPHIC_DATA]" at bounding box center [183, 302] width 76 height 9
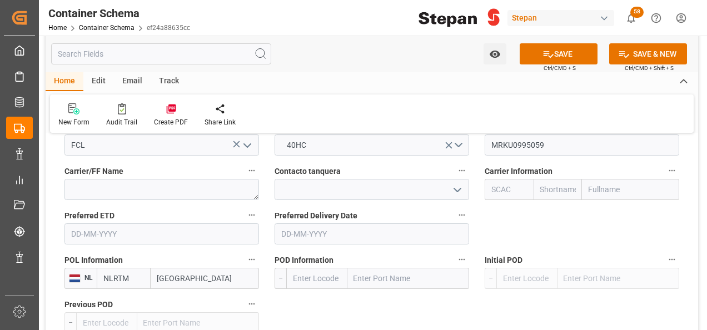
type input "NLRTM"
type input "[GEOGRAPHIC_DATA]"
click at [371, 268] on input "text" at bounding box center [408, 278] width 122 height 21
click at [369, 268] on input "VERACRUZ" at bounding box center [408, 278] width 122 height 21
click at [366, 268] on input "VERCRUZ" at bounding box center [408, 278] width 122 height 21
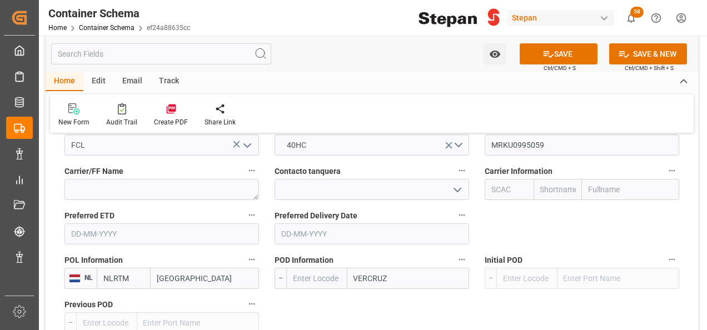
type input "VERACRUZ"
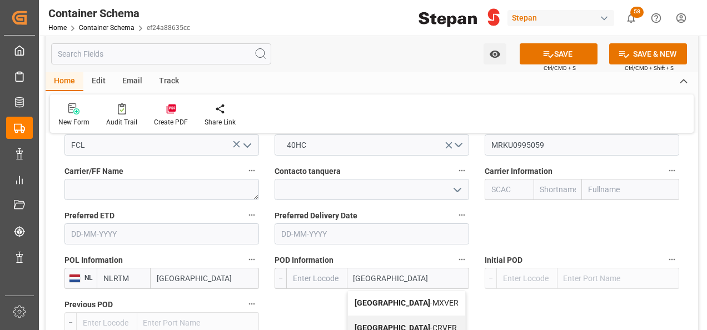
click at [399, 298] on span "Veracruz - MXVER" at bounding box center [407, 302] width 104 height 9
type input "MXVER"
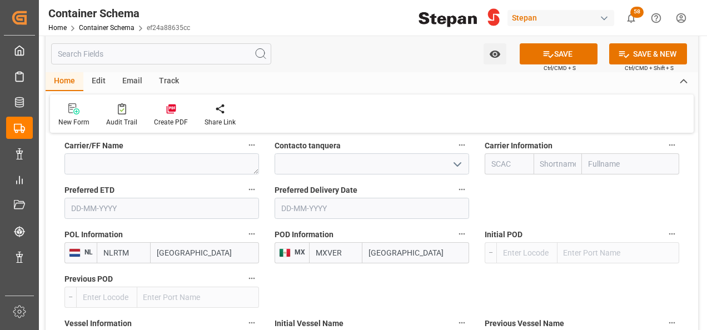
scroll to position [1612, 0]
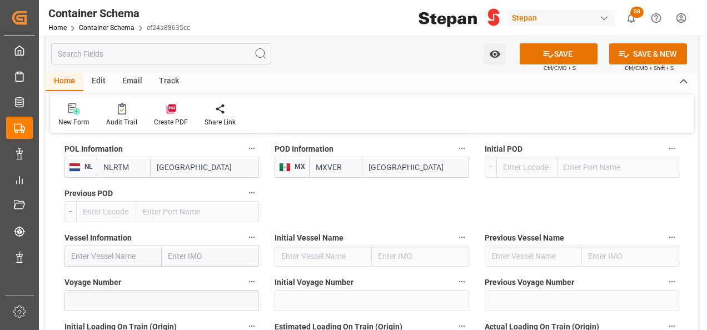
type input "[GEOGRAPHIC_DATA]"
drag, startPoint x: 125, startPoint y: 240, endPoint x: 119, endPoint y: 242, distance: 6.2
click at [123, 246] on input "text" at bounding box center [112, 256] width 97 height 21
paste input "GSL [PERSON_NAME]"
type input "GSL [PERSON_NAME]"
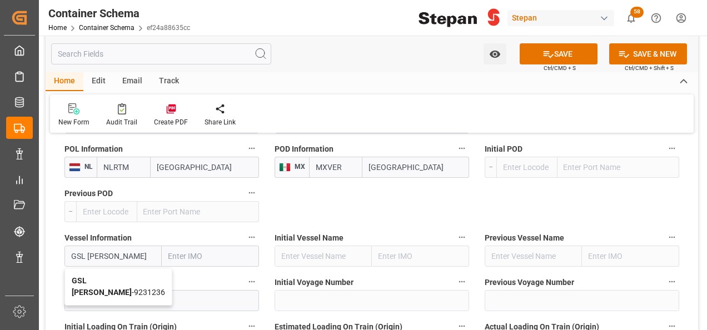
click at [112, 276] on b "GSL [PERSON_NAME]" at bounding box center [102, 286] width 60 height 21
type input "9231236"
type input "GSL [PERSON_NAME]"
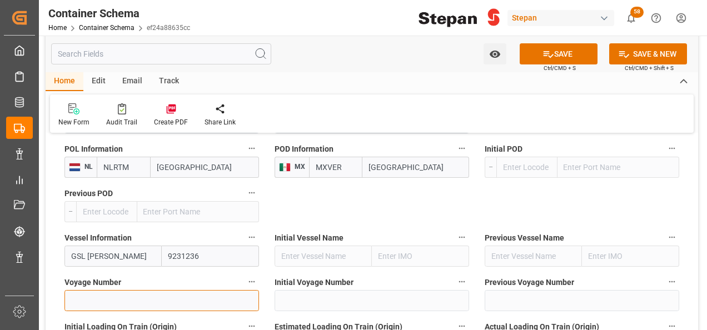
click at [77, 290] on input at bounding box center [161, 300] width 195 height 21
paste input "538W"
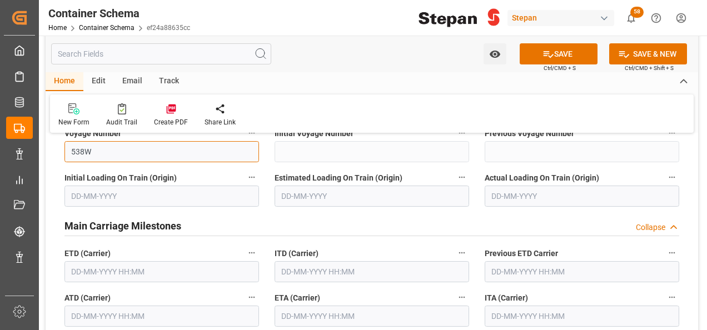
scroll to position [1779, 0]
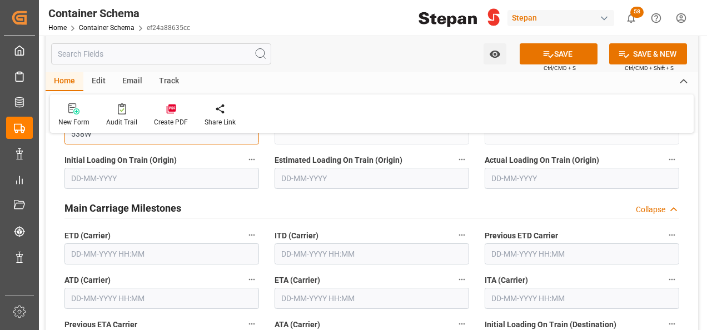
type input "538W"
click at [82, 243] on input "text" at bounding box center [161, 253] width 195 height 21
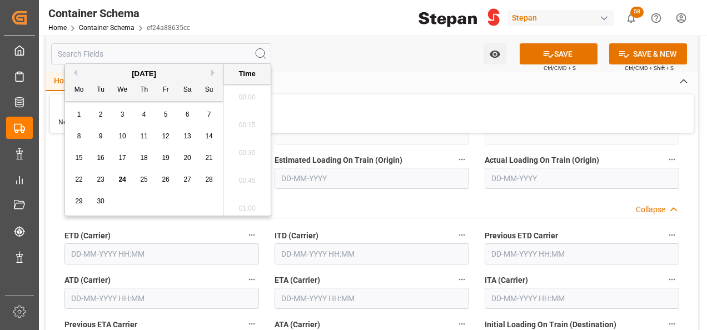
scroll to position [1838, 0]
click at [143, 180] on span "25" at bounding box center [143, 180] width 7 height 8
type input "[DATE] 00:00"
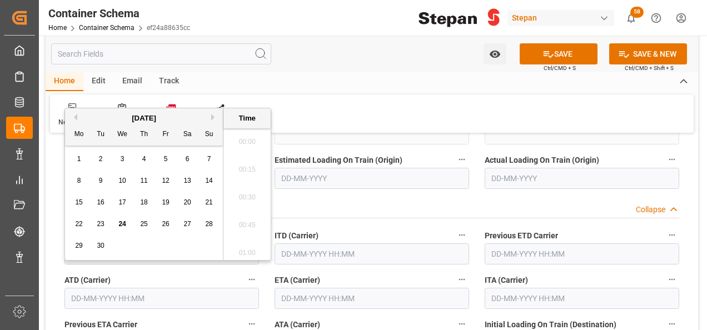
click at [106, 288] on input "text" at bounding box center [161, 298] width 195 height 21
click at [145, 222] on span "25" at bounding box center [143, 224] width 7 height 8
type input "[DATE] 00:00"
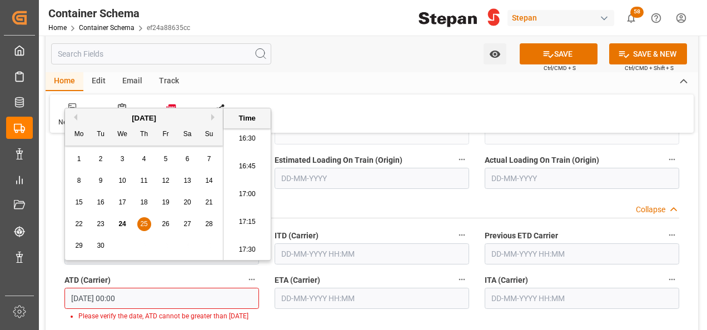
click at [321, 288] on input "text" at bounding box center [372, 298] width 195 height 21
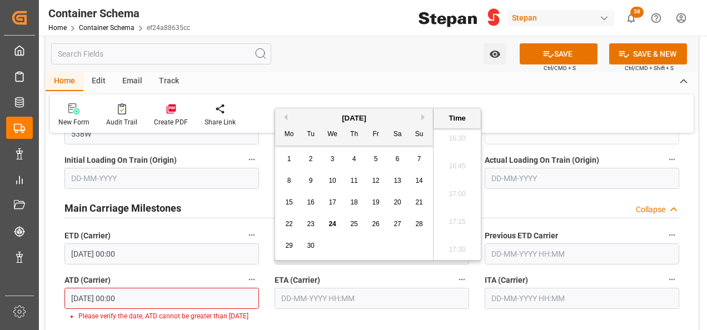
click at [2, 285] on div "Created by potrace 1.15, written by Peter Selinger 2001-2017 Created by potrace…" at bounding box center [353, 165] width 707 height 330
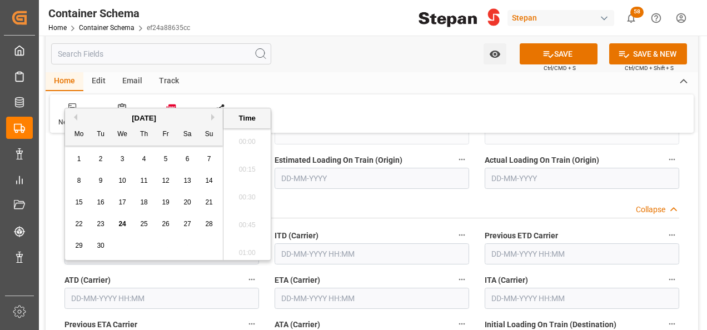
click at [346, 288] on input "text" at bounding box center [372, 298] width 195 height 21
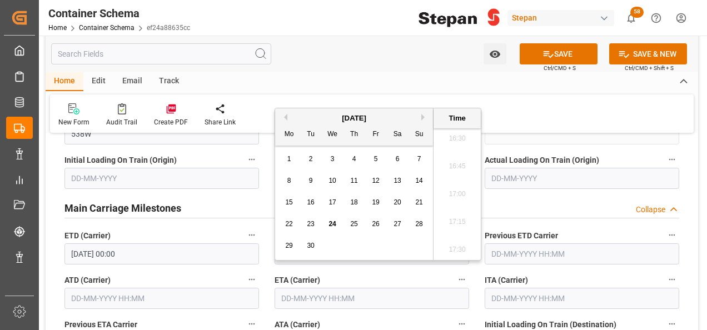
click at [422, 115] on button "Next Month" at bounding box center [424, 117] width 7 height 7
click at [309, 202] on span "14" at bounding box center [310, 202] width 7 height 8
type input "[DATE] 00:00"
click at [572, 197] on div "Main Carriage Milestones Collapse" at bounding box center [371, 207] width 615 height 21
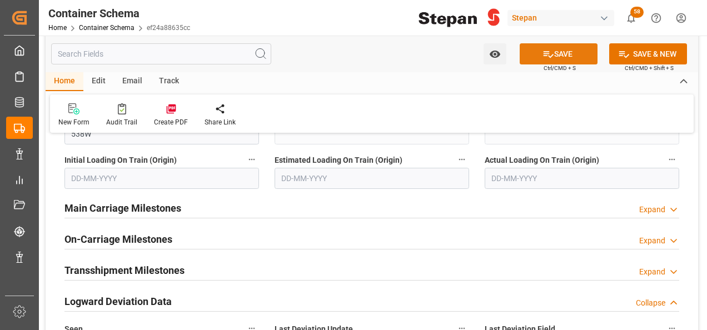
click at [548, 56] on icon at bounding box center [549, 54] width 12 height 12
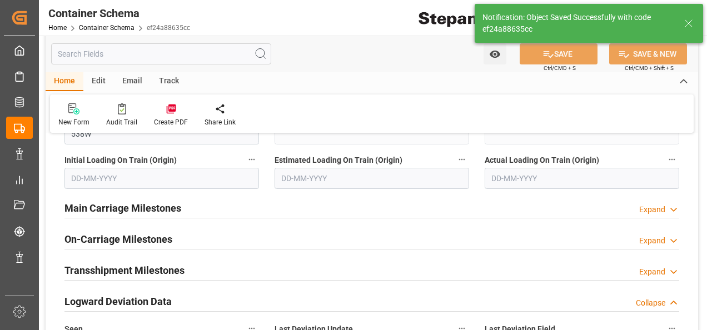
type textarea "Documents Sent"
type textarea "20 IBC"
type textarea "SCM1706025A6"
type input "MXVER"
type input "[GEOGRAPHIC_DATA]"
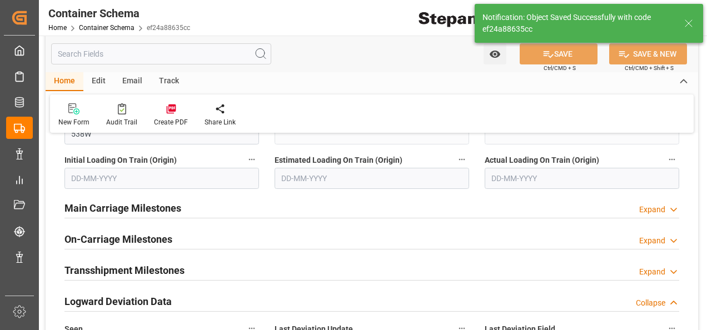
type input "GSL [PERSON_NAME]"
type input "9231236"
type input "538W"
type textarea "pod"
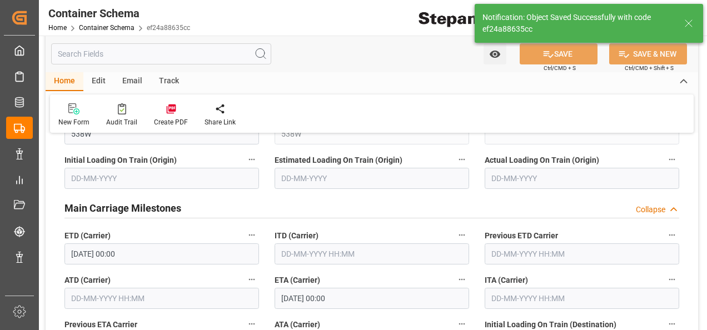
type input "0"
type input "[DATE] 00:00"
type input "[DATE]"
type input "[DATE] 23:03"
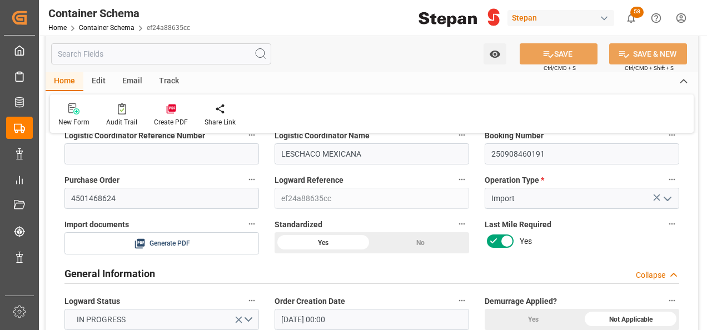
scroll to position [0, 0]
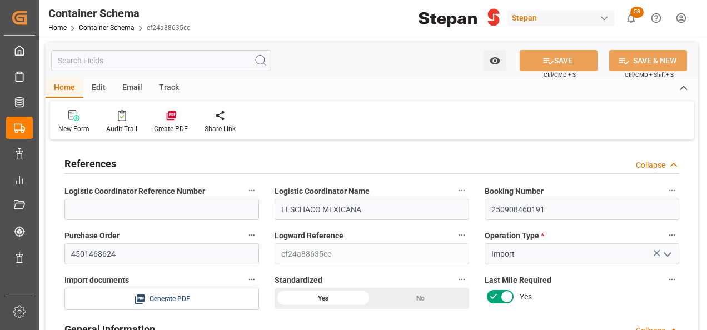
click at [166, 117] on icon at bounding box center [171, 115] width 11 height 11
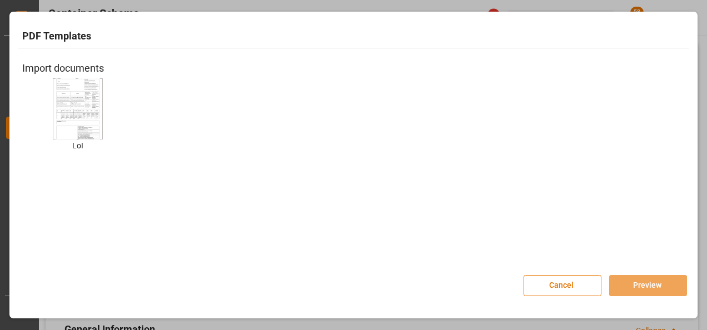
click at [81, 101] on img at bounding box center [78, 108] width 44 height 63
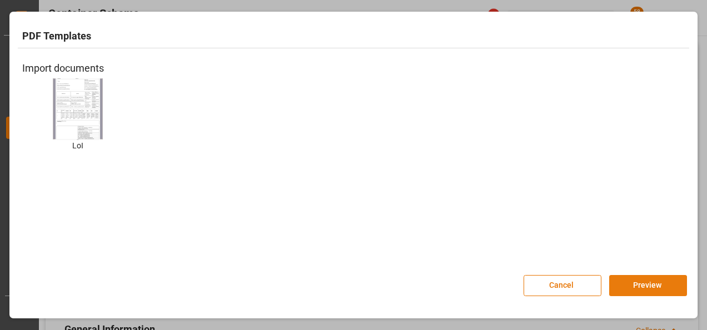
click at [633, 282] on button "Preview" at bounding box center [648, 285] width 78 height 21
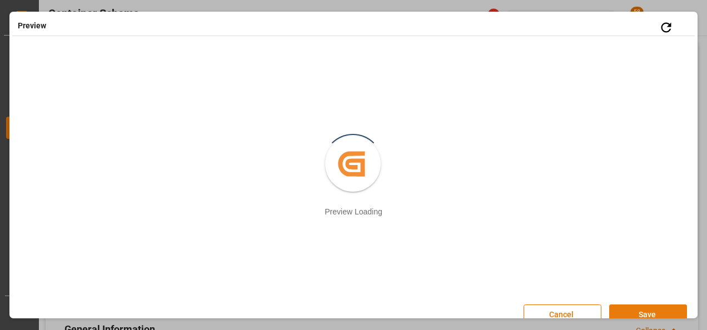
click at [641, 314] on button "Save" at bounding box center [648, 315] width 78 height 21
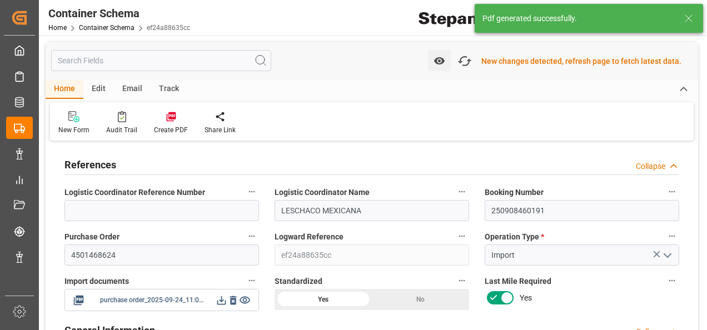
click at [223, 300] on icon at bounding box center [221, 300] width 9 height 9
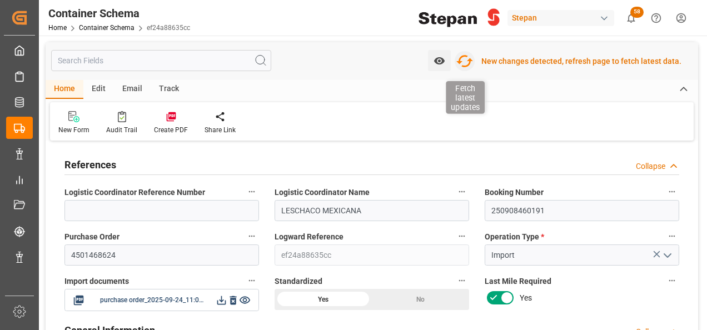
click at [465, 57] on icon "button" at bounding box center [464, 61] width 17 height 12
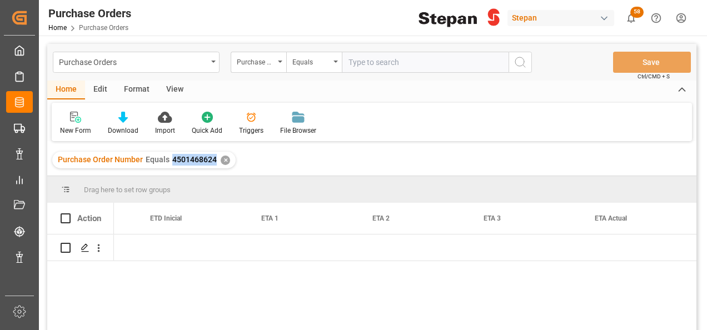
scroll to position [0, 1422]
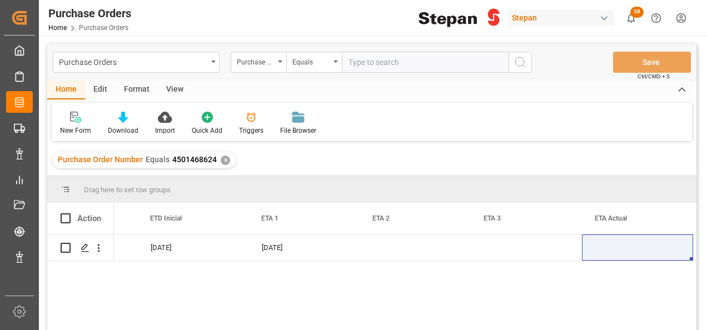
click at [224, 159] on div "✕" at bounding box center [225, 160] width 9 height 9
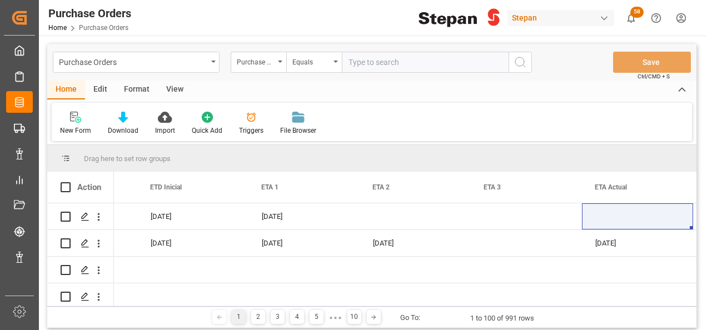
scroll to position [0, 1422]
click at [385, 63] on input "text" at bounding box center [425, 62] width 167 height 21
paste input "4501475734"
type input "4501475734"
click at [521, 59] on icon "search button" at bounding box center [520, 62] width 13 height 13
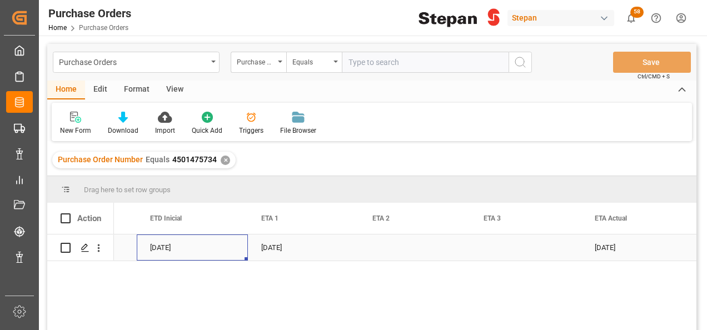
click at [198, 248] on div "17-08-2025" at bounding box center [192, 248] width 111 height 26
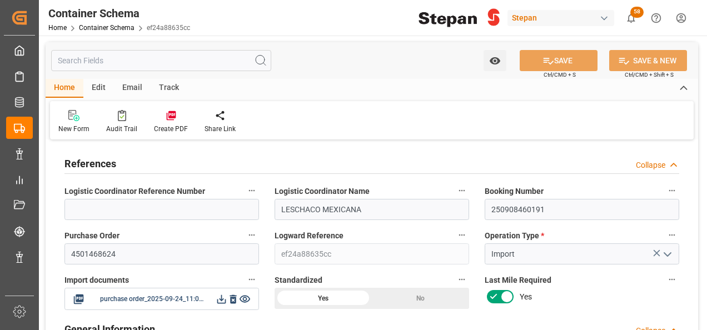
type input "0"
type input "1"
type input "20"
type input "20000"
type input "20460"
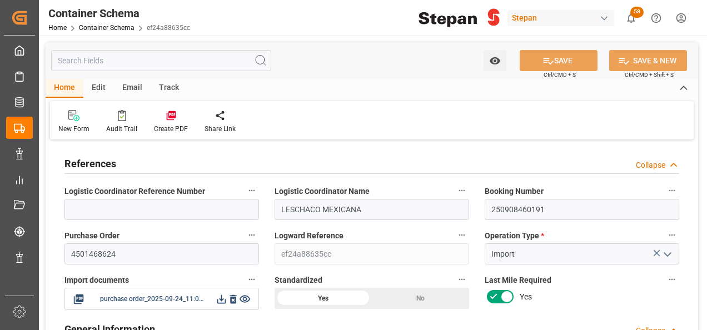
type input "12"
type input "0"
type input "NLRTM"
type input "MXVER"
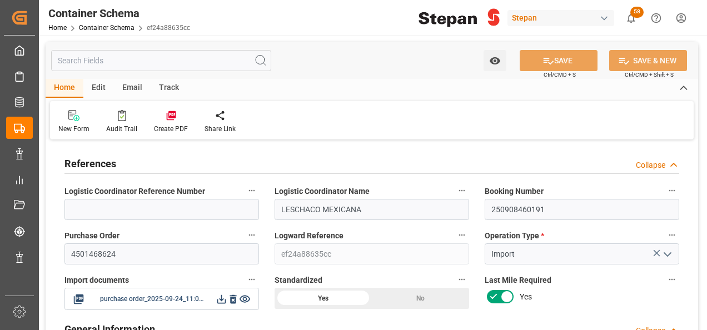
type input "MXVER"
type input "9231236"
type input "0"
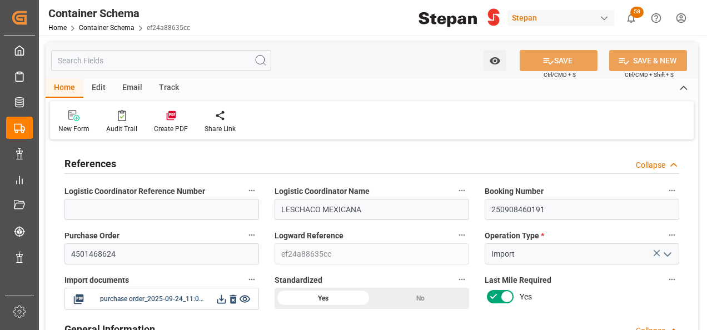
type input "[DATE] 00:00"
type input "[DATE]"
type input "[DATE] 00:00"
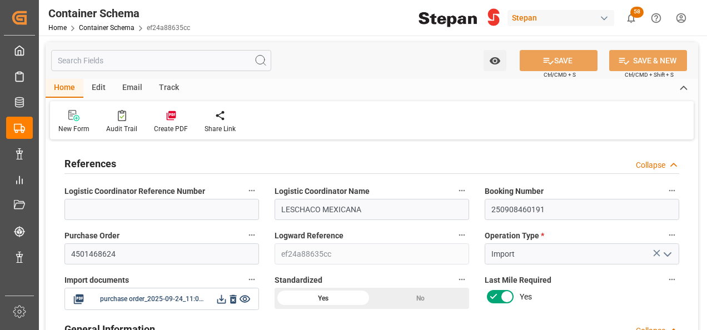
type input "[DATE] 00:00"
type input "[DATE]"
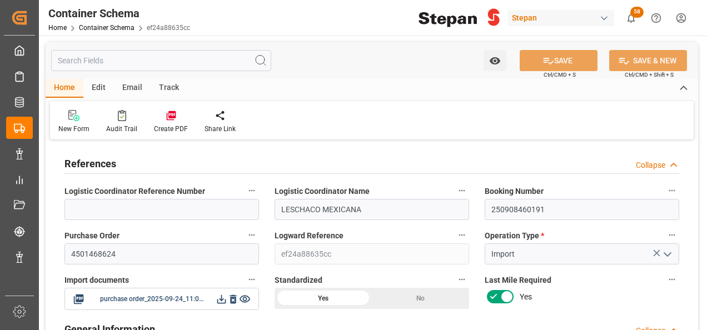
type input "[DATE] 23:03"
type input "[DATE] 22:47"
type input "[DATE]"
